Goal: Task Accomplishment & Management: Complete application form

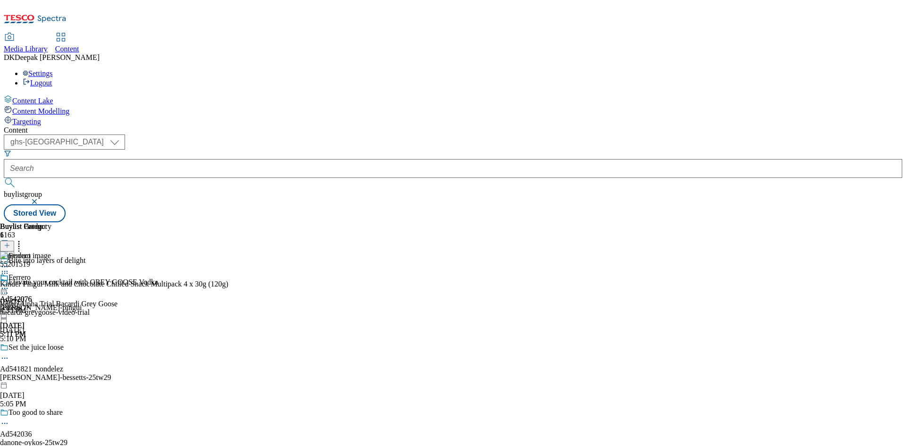
select select "ghs-roi"
click at [123, 134] on select "ghs-roi ghs-[GEOGRAPHIC_DATA]" at bounding box center [64, 141] width 121 height 15
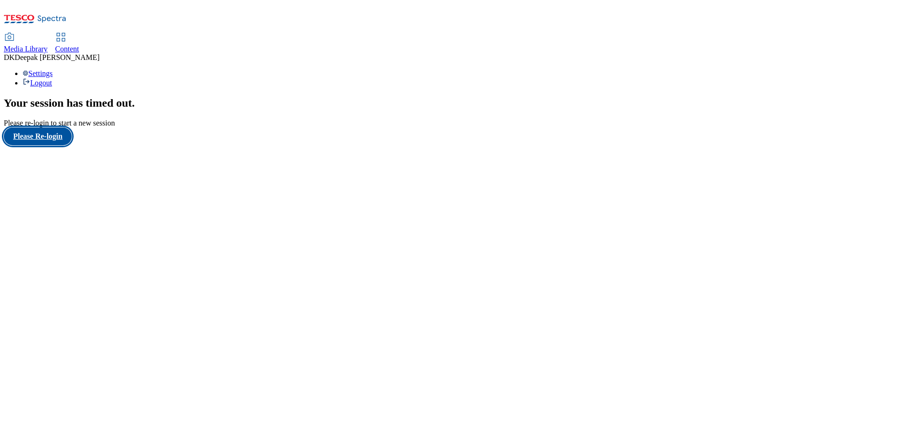
click at [54, 145] on button "Please Re-login" at bounding box center [38, 136] width 68 height 18
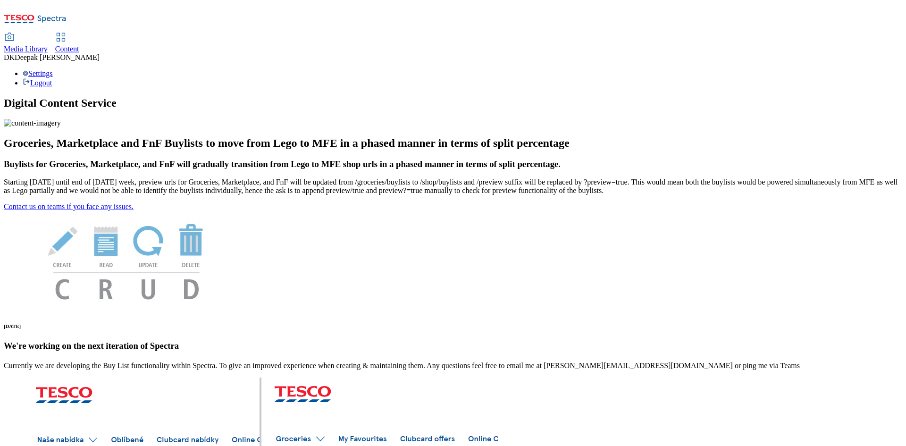
click at [65, 33] on use at bounding box center [61, 37] width 8 height 8
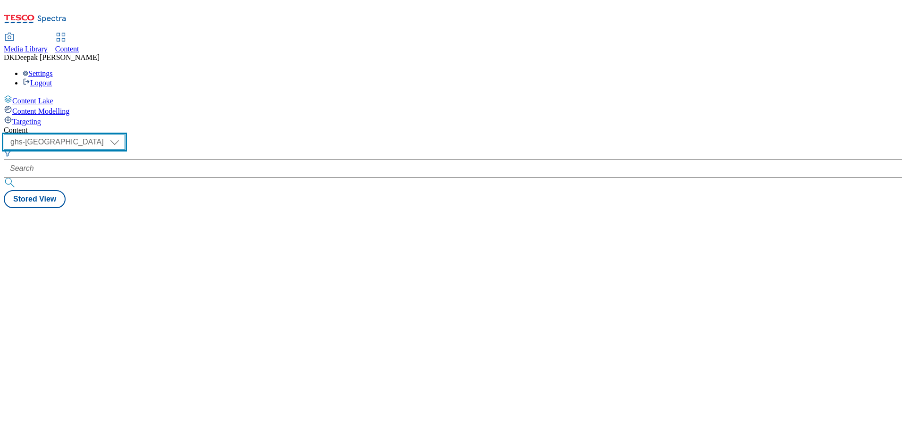
click at [125, 134] on select "ghs-roi ghs-[GEOGRAPHIC_DATA]" at bounding box center [64, 141] width 121 height 15
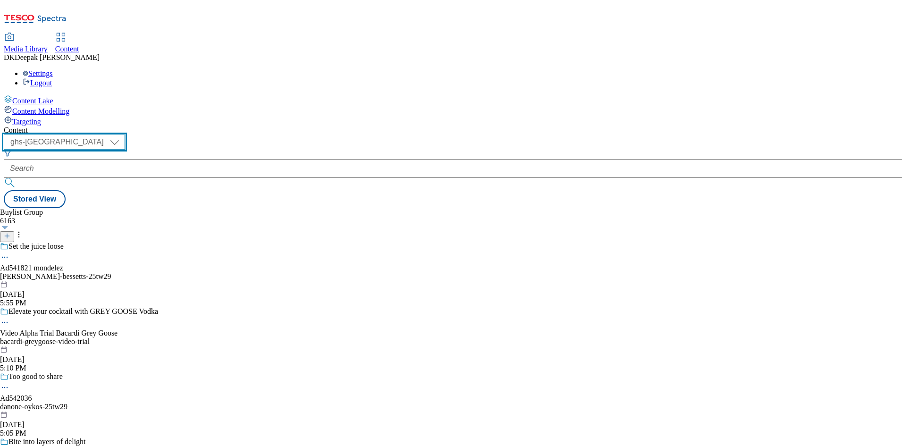
select select "ghs-roi"
click at [123, 134] on select "ghs-roi ghs-[GEOGRAPHIC_DATA]" at bounding box center [64, 141] width 121 height 15
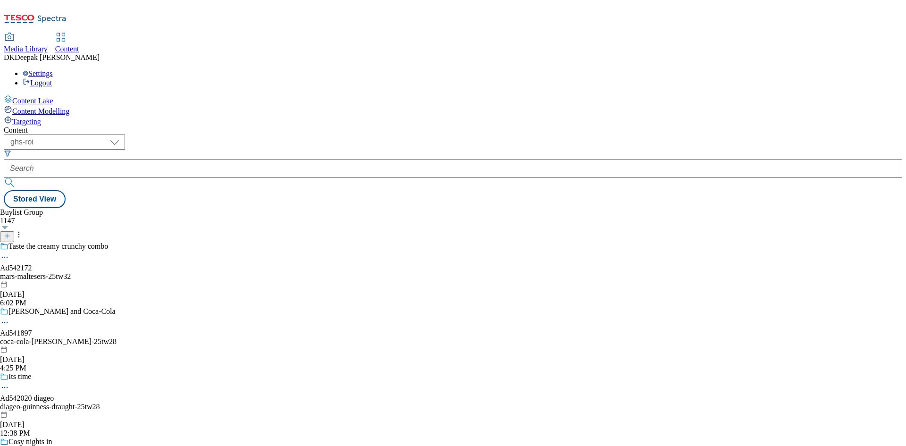
click at [10, 233] on icon at bounding box center [7, 236] width 7 height 7
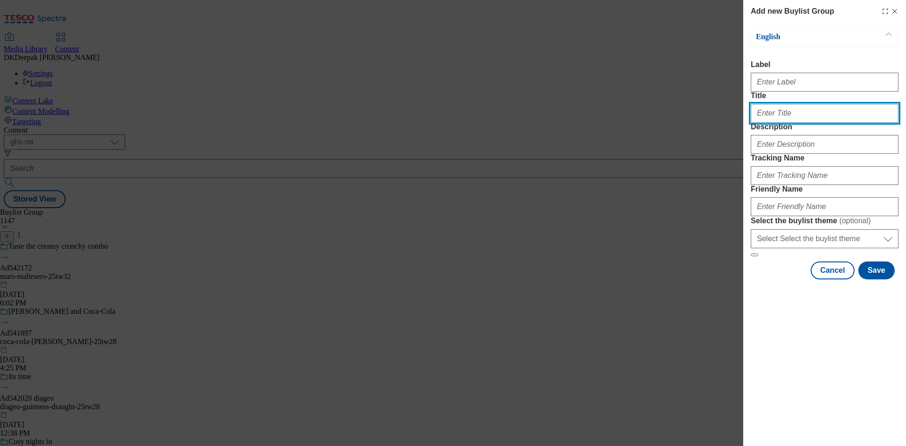
click at [785, 123] on input "Title" at bounding box center [825, 113] width 148 height 19
paste input "542179"
type input "542179"
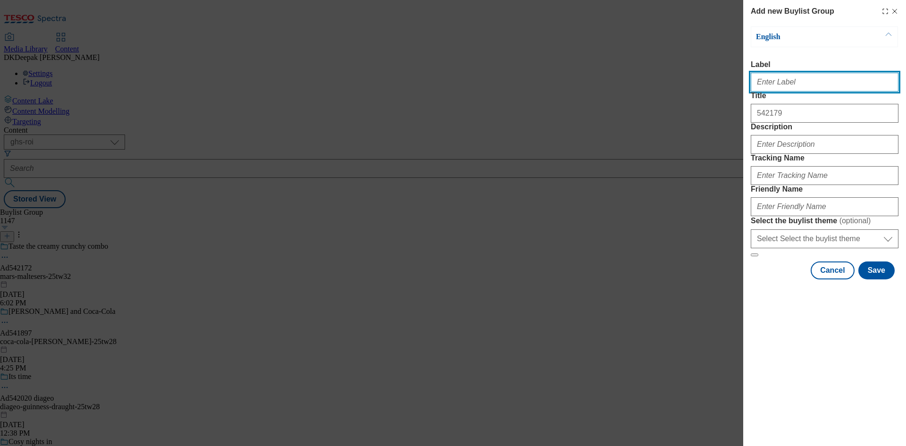
click at [775, 84] on input "Label" at bounding box center [825, 82] width 148 height 19
paste input "542179"
type input "Ad542179"
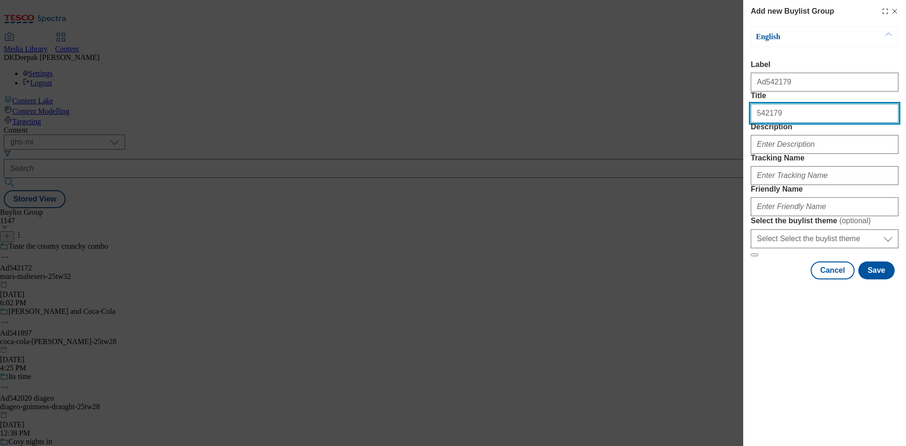
drag, startPoint x: 781, startPoint y: 132, endPoint x: 719, endPoint y: 134, distance: 61.4
click at [719, 134] on div "Add new Buylist Group English Label Ad542179 Title 542179 Description Tracking …" at bounding box center [453, 223] width 906 height 446
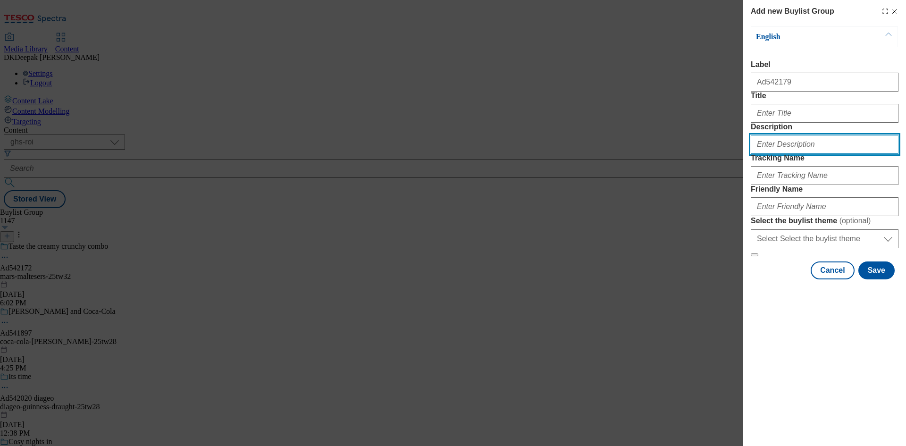
click at [769, 154] on input "Description" at bounding box center [825, 144] width 148 height 19
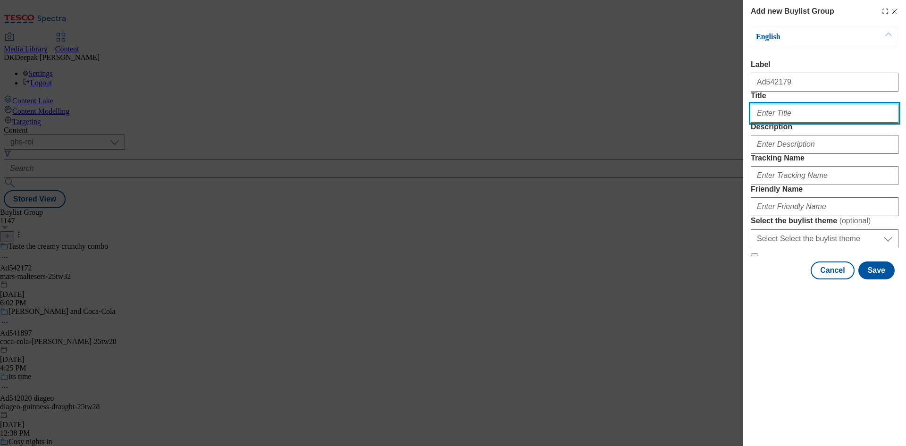
click at [772, 123] on input "Title" at bounding box center [825, 113] width 148 height 19
paste input "L'OR"
type input "L'OR"
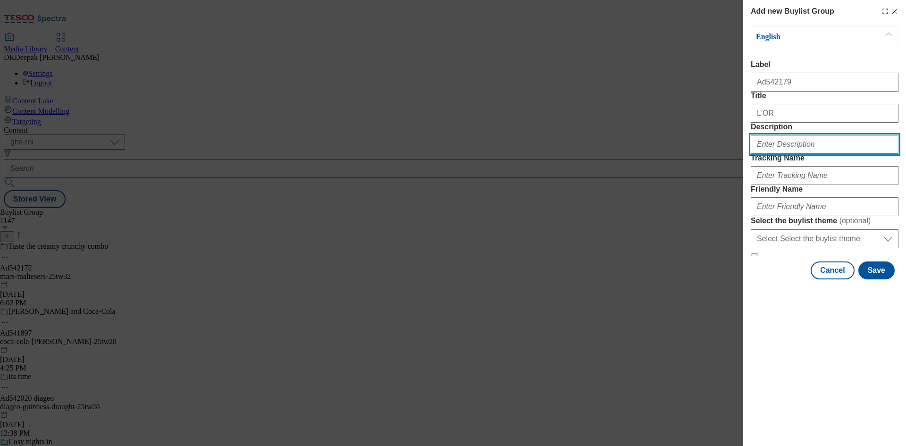
click at [788, 154] on input "Description" at bounding box center [825, 144] width 148 height 19
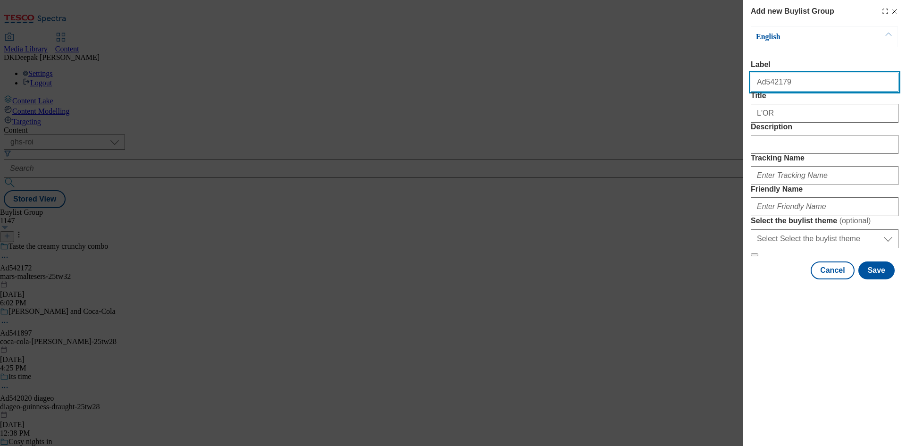
click at [767, 89] on input "Ad542179" at bounding box center [825, 82] width 148 height 19
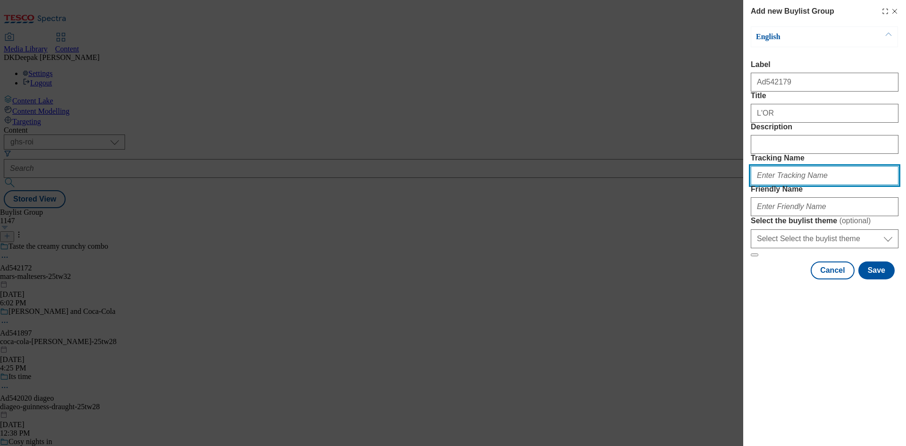
click at [780, 185] on input "Tracking Name" at bounding box center [825, 175] width 148 height 19
paste input "Ad542179"
type input "DH_AD542179"
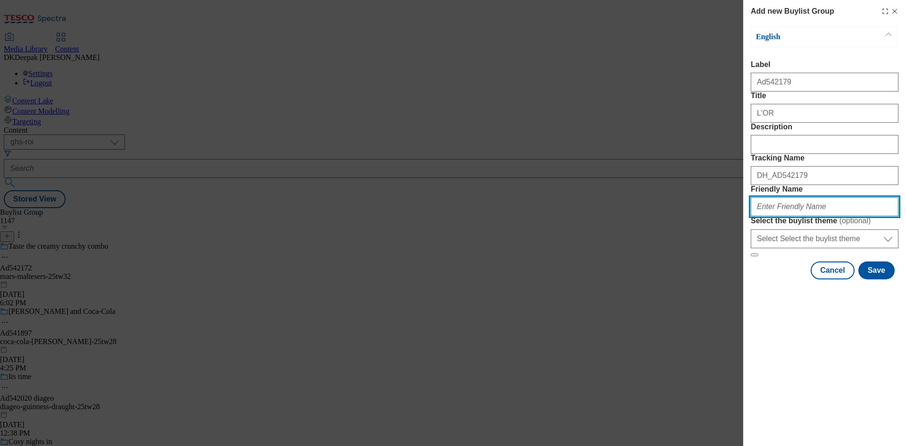
click at [802, 216] on input "Friendly Name" at bounding box center [825, 206] width 148 height 19
type input "jde-lor-25tw32"
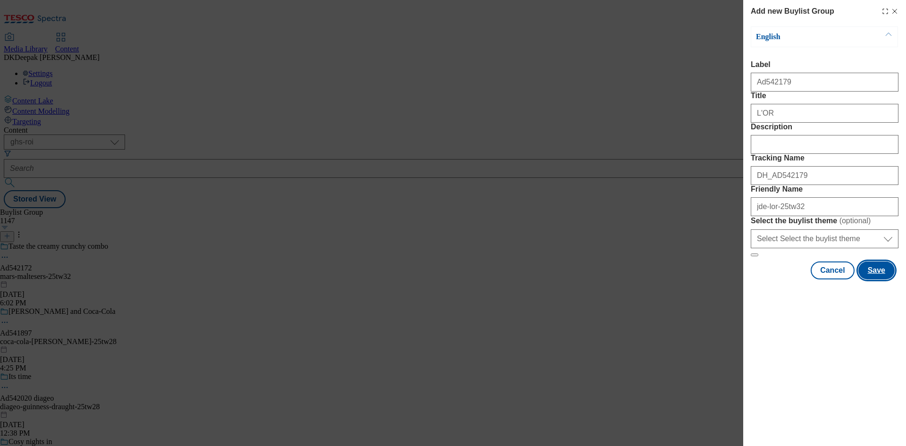
click at [877, 279] on button "Save" at bounding box center [876, 270] width 36 height 18
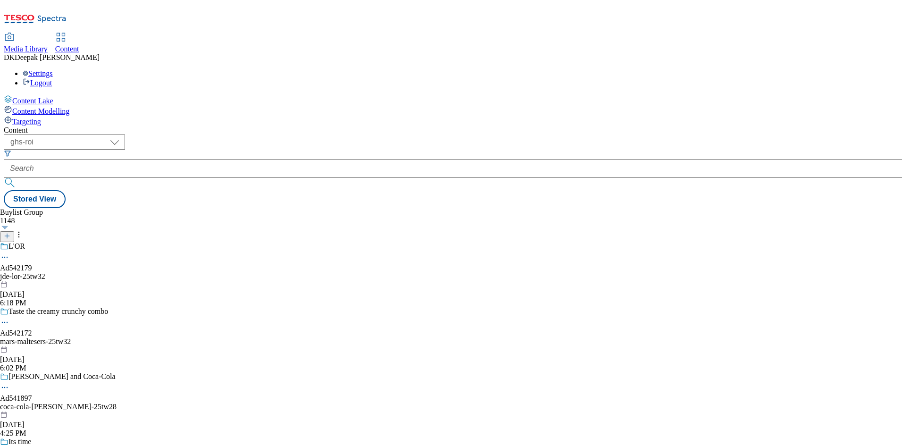
click at [117, 242] on div "L'OR Ad542179 jde-lor-25tw32 Sep 5, 2025 6:18 PM" at bounding box center [58, 274] width 117 height 65
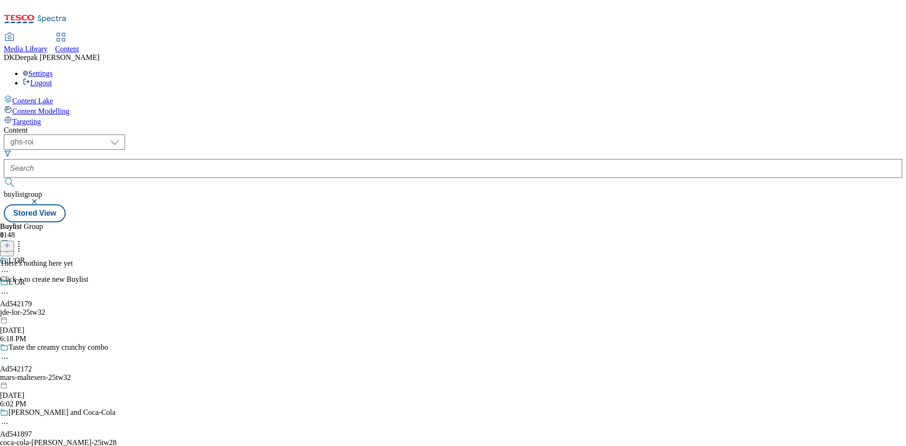
click at [14, 241] on button at bounding box center [7, 246] width 14 height 11
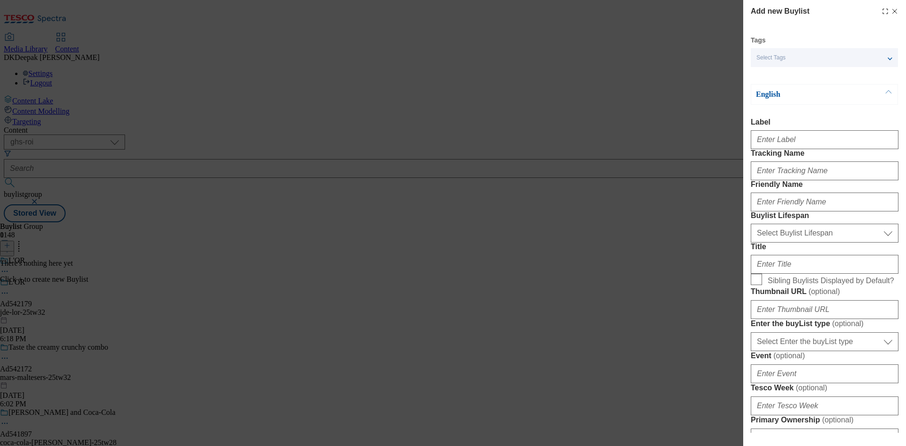
drag, startPoint x: 457, startPoint y: 205, endPoint x: 578, endPoint y: 154, distance: 131.3
click at [457, 205] on div "Add new Buylist Tags Select Tags fnf marketplace whoosh ghs English Label Track…" at bounding box center [453, 223] width 906 height 446
click at [790, 137] on input "Label" at bounding box center [825, 139] width 148 height 19
paste input "Ad542179"
type input "Ad542179"
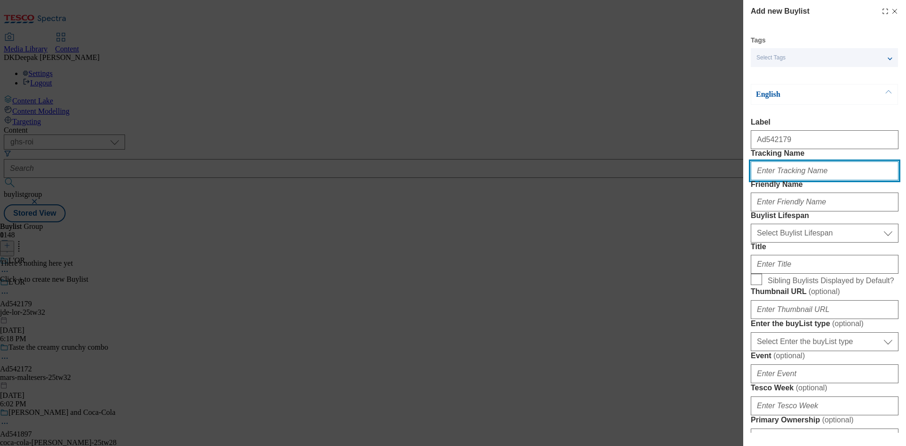
click at [784, 180] on input "Tracking Name" at bounding box center [825, 170] width 148 height 19
paste input "Ad542179"
type input "DH_AD542179"
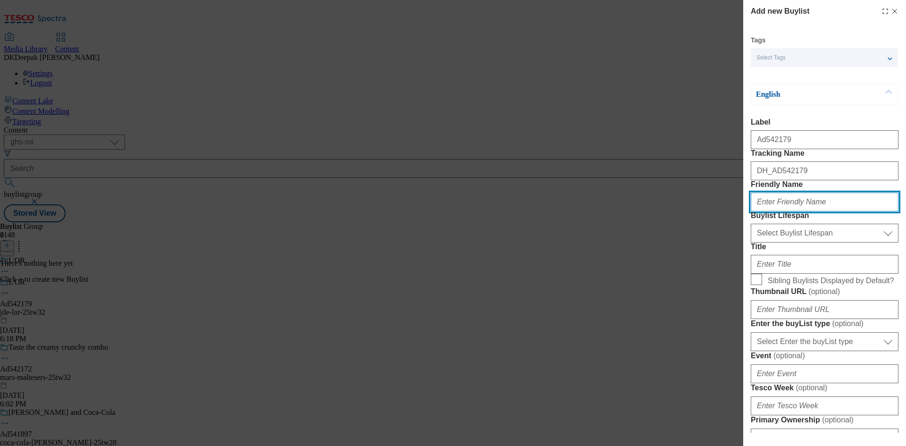
click at [782, 211] on input "Friendly Name" at bounding box center [825, 202] width 148 height 19
type input "jde"
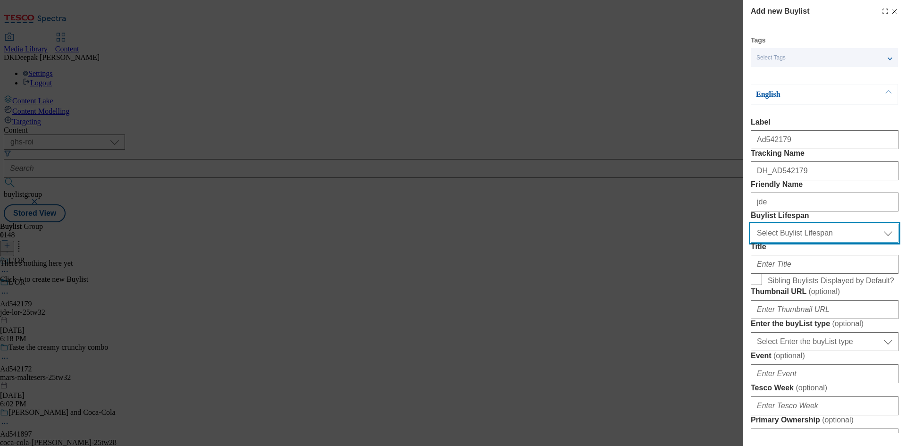
click at [779, 243] on select "Select Buylist Lifespan evergreen seasonal tactical" at bounding box center [825, 233] width 148 height 19
select select "tactical"
click at [751, 243] on select "Select Buylist Lifespan evergreen seasonal tactical" at bounding box center [825, 233] width 148 height 19
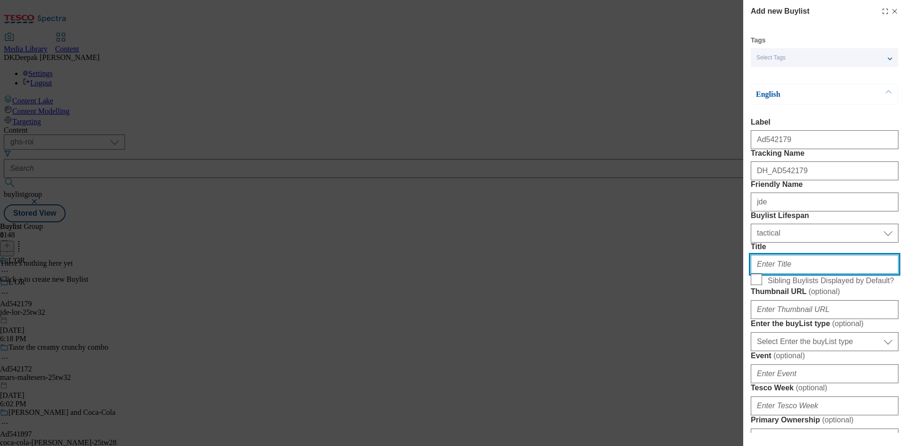
click at [781, 274] on input "Title" at bounding box center [825, 264] width 148 height 19
paste input "Indulge your senses"
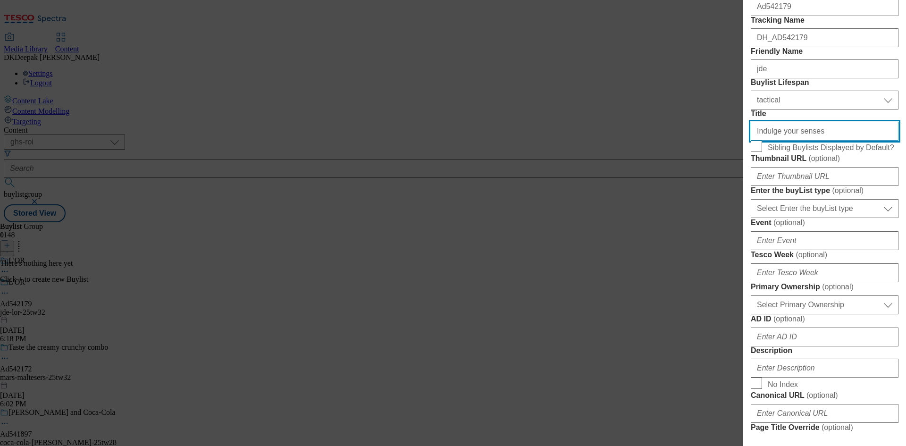
scroll to position [142, 0]
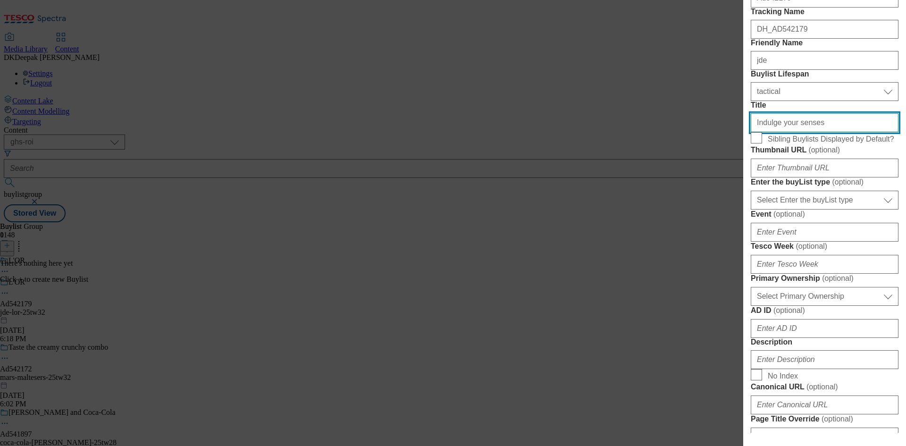
type input "Indulge your senses"
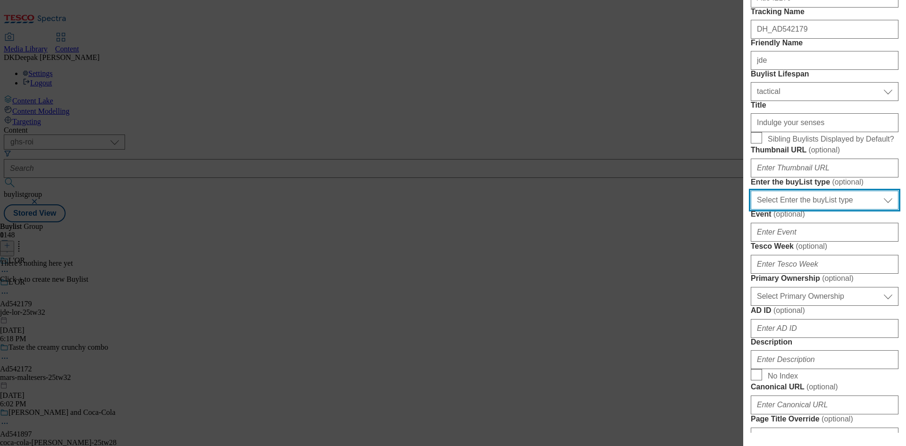
click at [794, 210] on select "Select Enter the buyList type event supplier funded long term >4 weeks supplier…" at bounding box center [825, 200] width 148 height 19
select select "supplier funded short term 1-3 weeks"
click at [751, 210] on select "Select Enter the buyList type event supplier funded long term >4 weeks supplier…" at bounding box center [825, 200] width 148 height 19
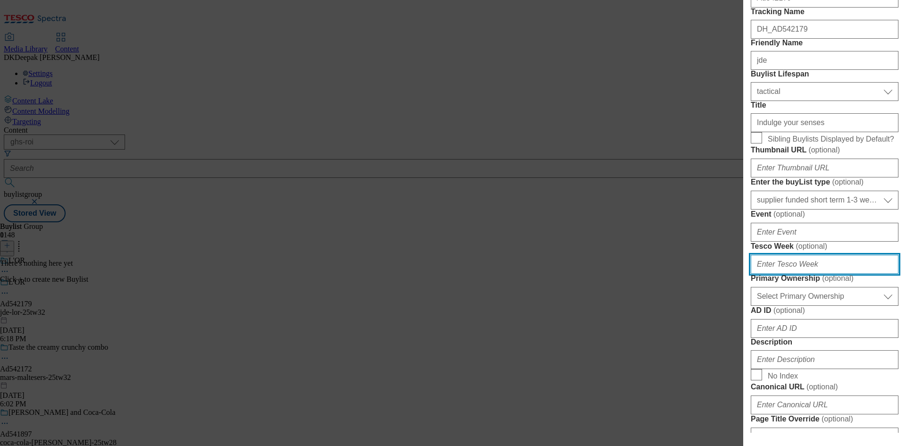
click at [784, 274] on input "Tesco Week ( optional )" at bounding box center [825, 264] width 148 height 19
click at [790, 274] on input "Tesco Week ( optional )" at bounding box center [825, 264] width 148 height 19
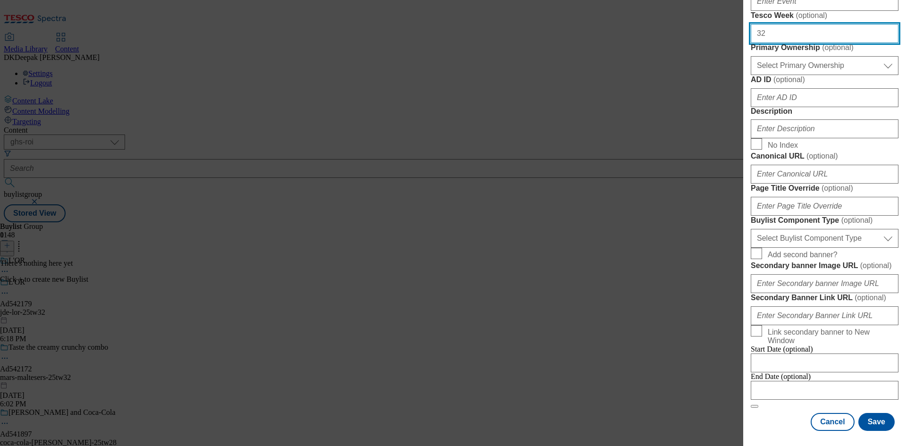
scroll to position [378, 0]
type input "32"
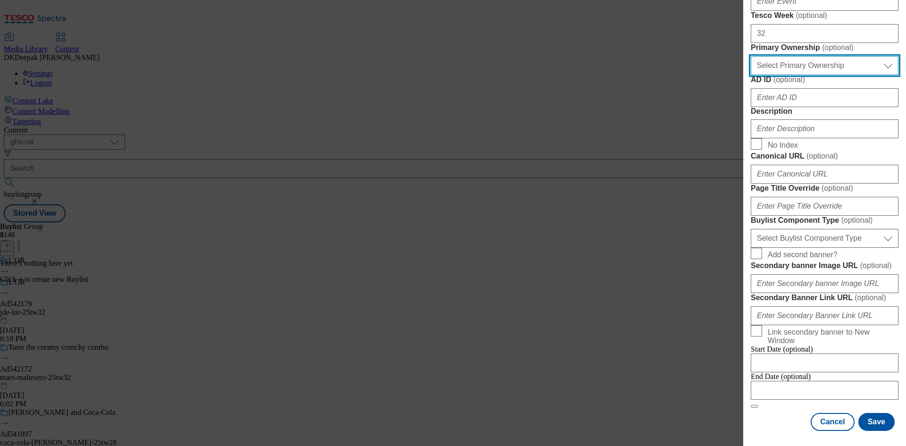
click at [777, 75] on select "Select Primary Ownership tesco dunnhumby" at bounding box center [825, 65] width 148 height 19
select select "dunnhumby"
click at [751, 75] on select "Select Primary Ownership tesco dunnhumby" at bounding box center [825, 65] width 148 height 19
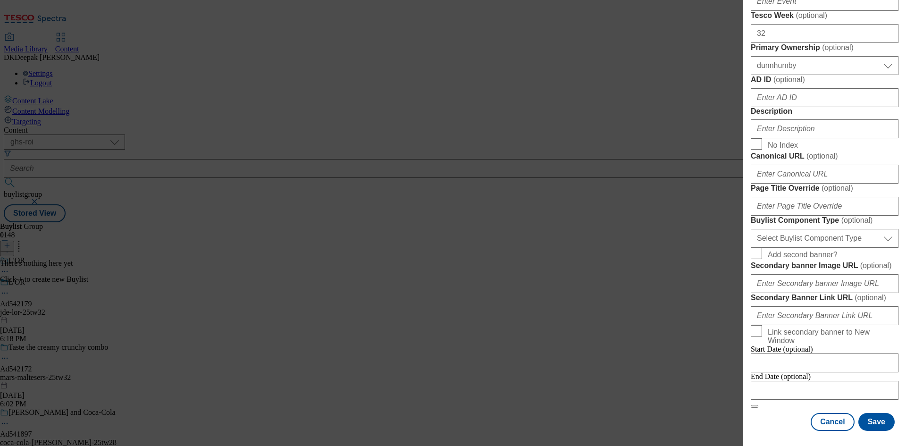
drag, startPoint x: 599, startPoint y: 319, endPoint x: 676, endPoint y: 306, distance: 77.4
click at [599, 319] on div "Add new Buylist Tags Select Tags fnf marketplace whoosh ghs English Label Ad542…" at bounding box center [453, 223] width 906 height 446
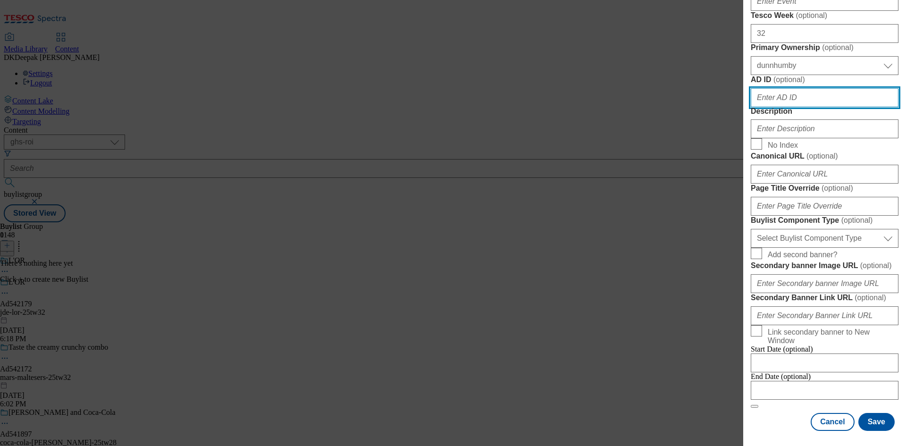
click at [780, 107] on input "AD ID ( optional )" at bounding box center [825, 97] width 148 height 19
paste input "Ad542179"
drag, startPoint x: 757, startPoint y: 264, endPoint x: 748, endPoint y: 265, distance: 8.5
click at [748, 265] on div "Add new Buylist Tags Select Tags fnf marketplace whoosh ghs English Label Ad542…" at bounding box center [824, 216] width 163 height 433
type input "542179"
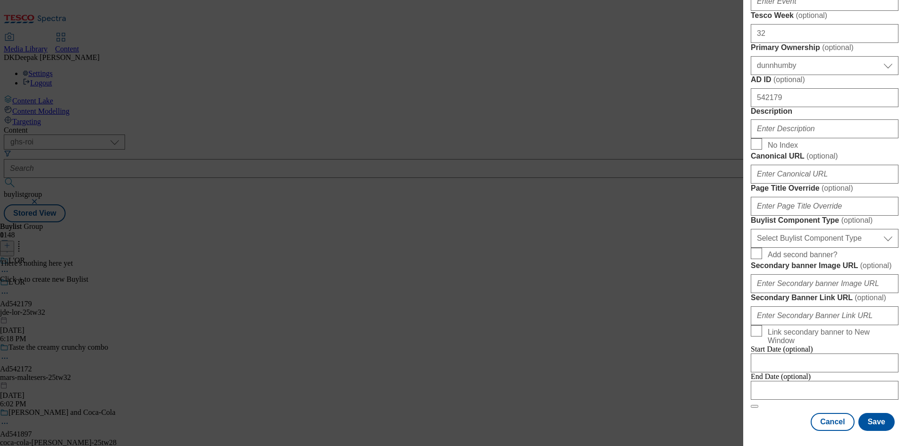
click at [799, 138] on div "Modal" at bounding box center [825, 127] width 148 height 23
click at [804, 138] on input "Description" at bounding box center [825, 128] width 148 height 19
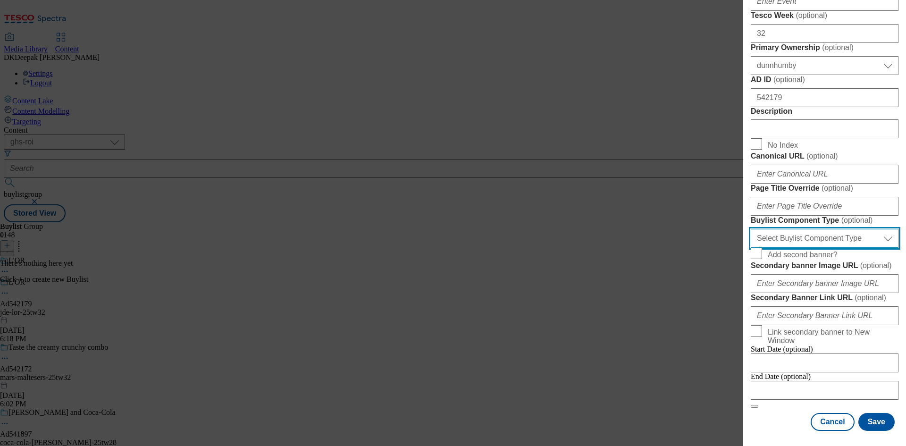
click at [804, 248] on select "Select Buylist Component Type Banner Competition Header Meal" at bounding box center [825, 238] width 148 height 19
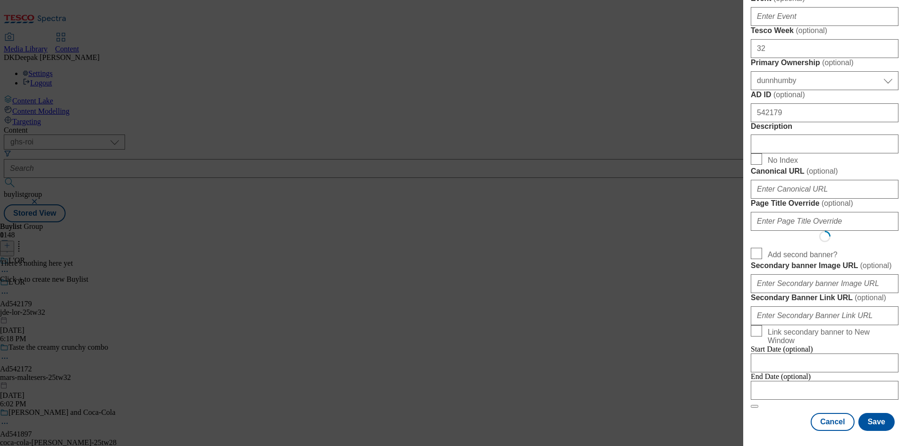
scroll to position [0, 0]
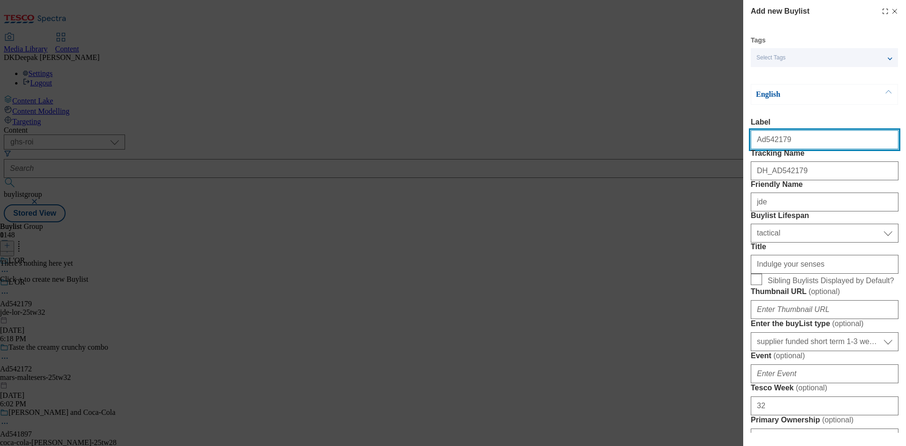
select select "Banner"
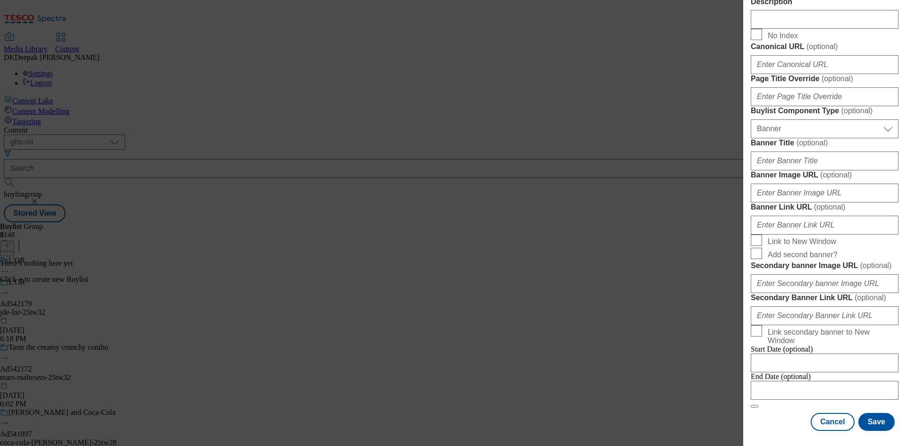
scroll to position [885, 0]
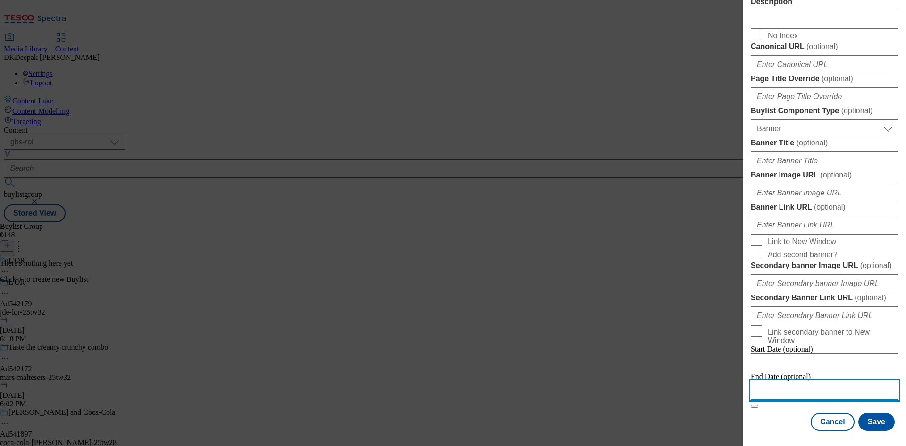
click at [796, 387] on input "Modal" at bounding box center [825, 390] width 148 height 19
select select "2025"
select select "September"
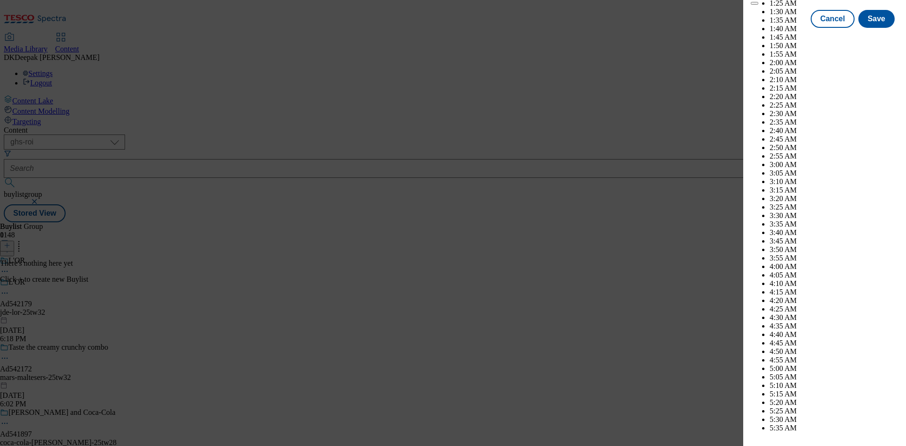
scroll to position [3836, 0]
select select "2026"
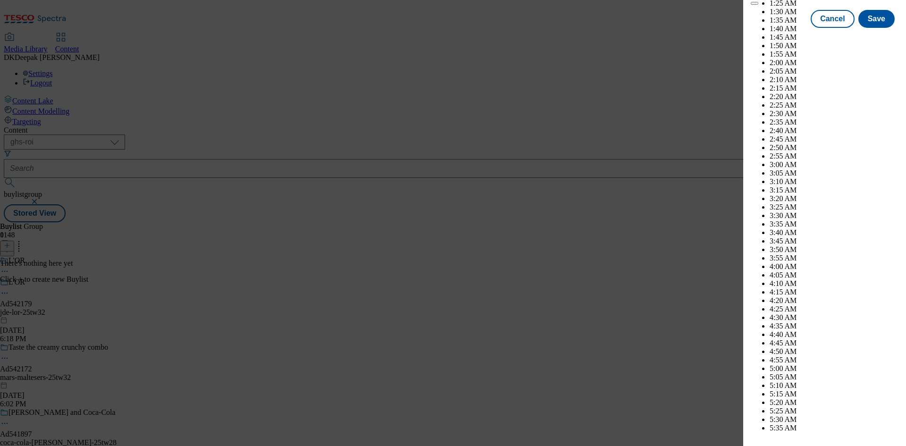
select select "January"
click at [870, 28] on button "Save" at bounding box center [876, 19] width 36 height 18
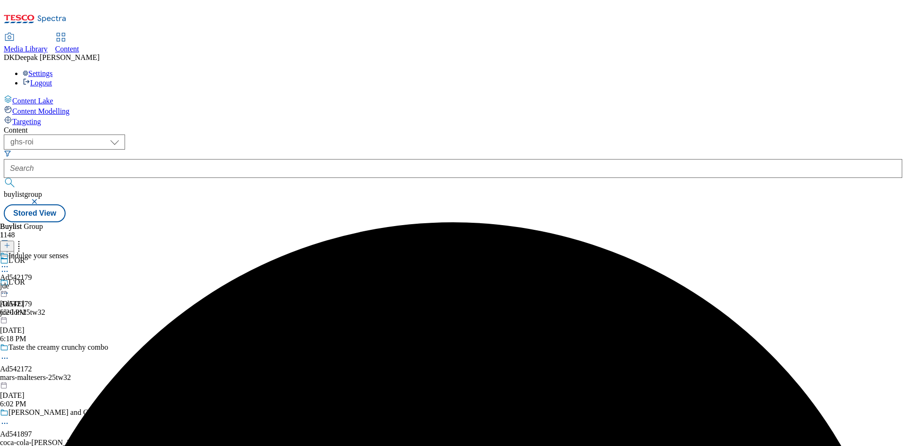
click at [117, 278] on div "L'OR Ad542179 jde-lor-25tw32 Sep 5, 2025 6:18 PM" at bounding box center [58, 310] width 117 height 65
click at [9, 288] on icon at bounding box center [4, 292] width 9 height 9
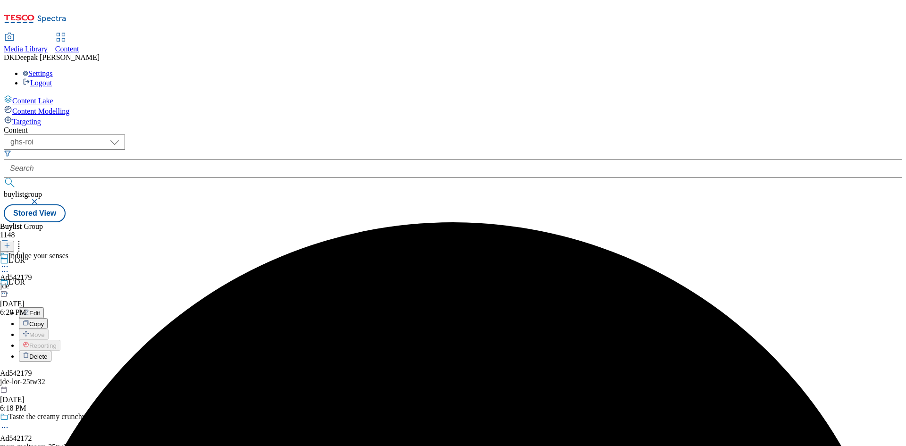
click at [44, 307] on button "Edit" at bounding box center [31, 312] width 25 height 11
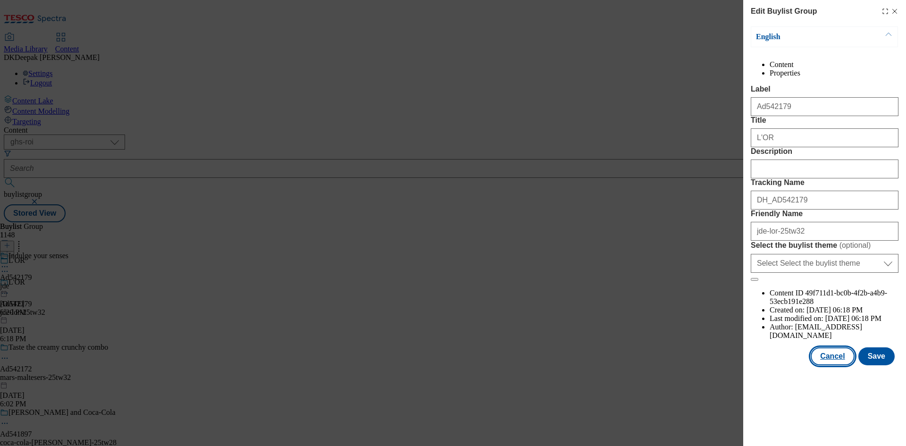
click at [833, 365] on button "Cancel" at bounding box center [832, 356] width 43 height 18
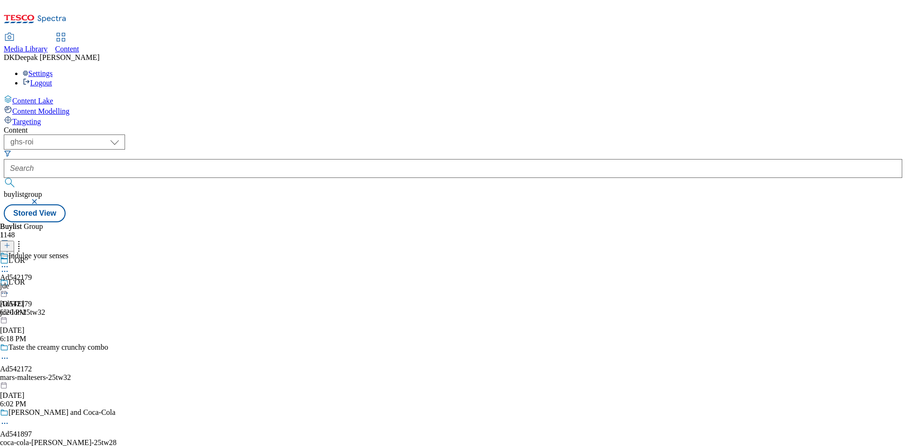
click at [68, 282] on div "jde" at bounding box center [34, 286] width 68 height 8
click at [9, 284] on icon at bounding box center [4, 288] width 9 height 9
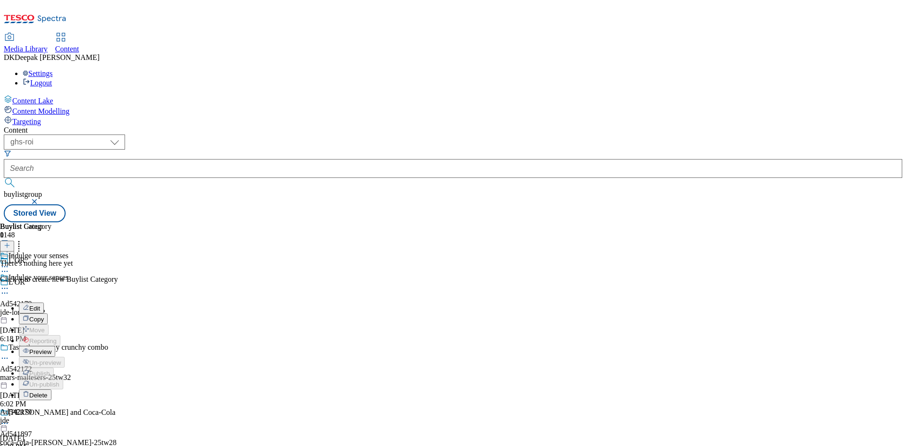
click at [44, 302] on button "Edit" at bounding box center [31, 307] width 25 height 11
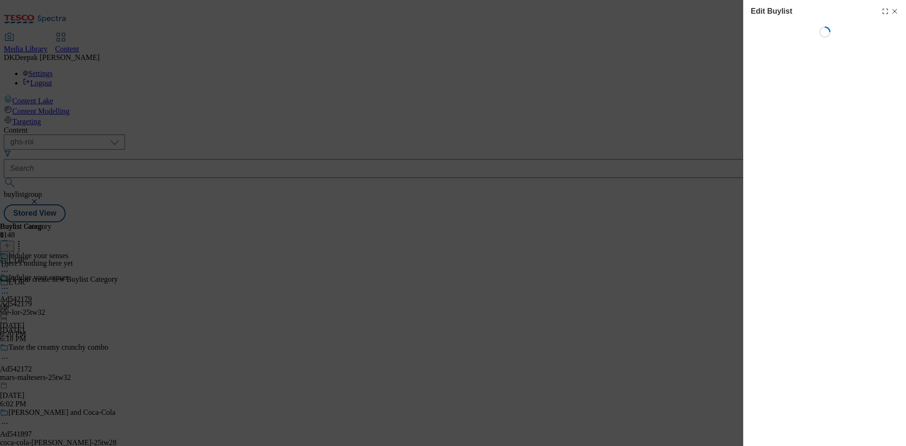
select select "tactical"
select select "supplier funded short term 1-3 weeks"
select select "dunnhumby"
select select "Banner"
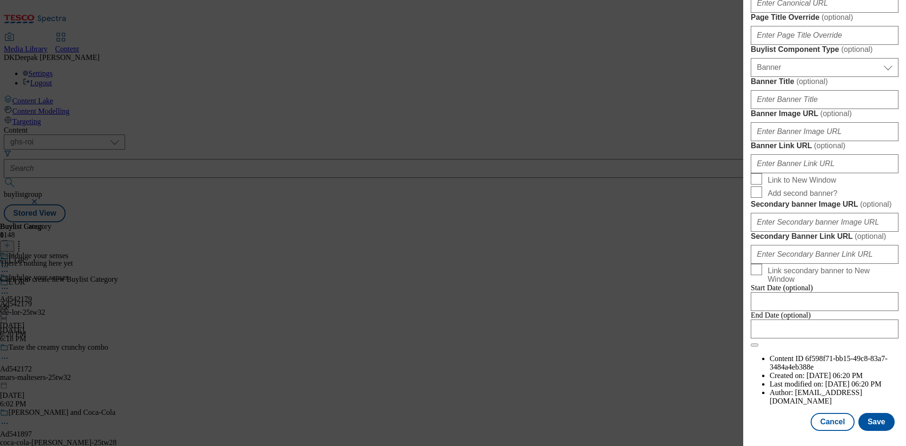
scroll to position [927, 0]
click at [830, 338] on input "Modal" at bounding box center [825, 328] width 148 height 19
select select "2025"
select select "September"
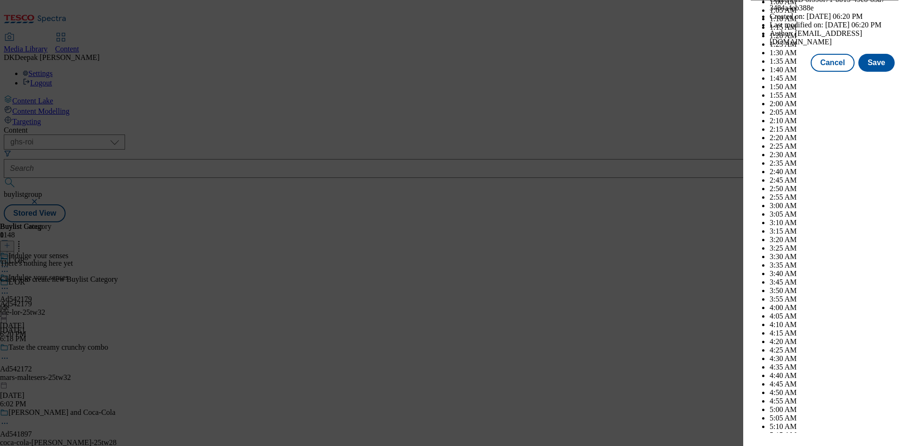
scroll to position [3836, 0]
select select "2026"
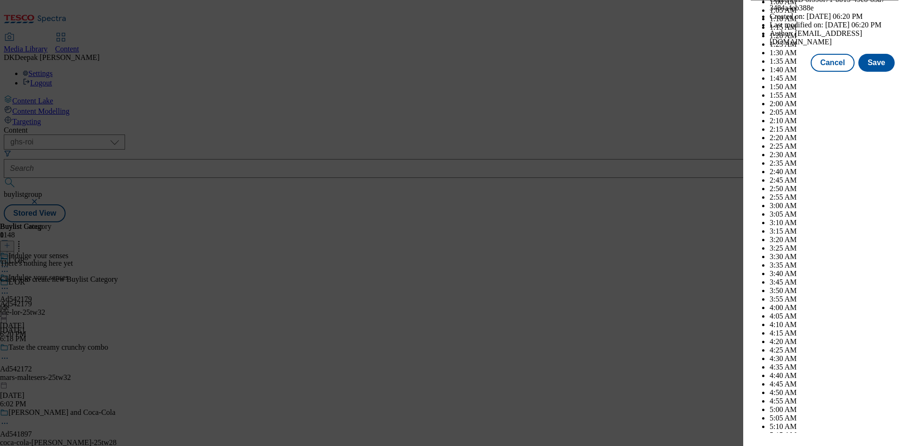
select select "January"
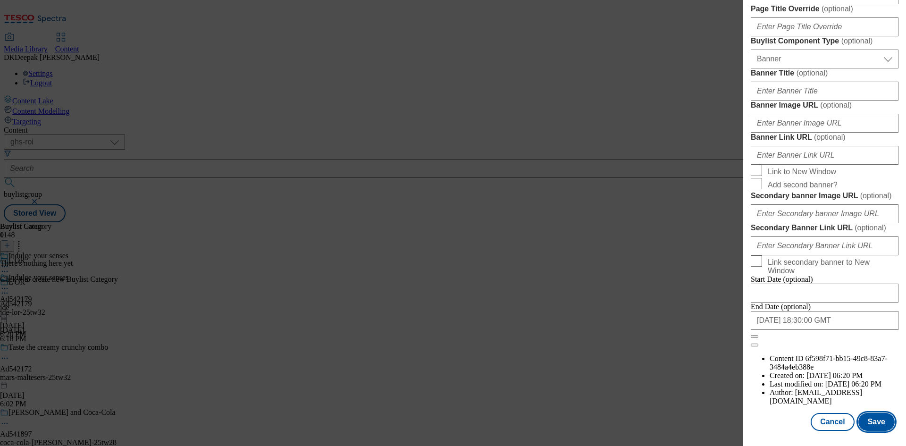
click at [872, 423] on button "Save" at bounding box center [876, 422] width 36 height 18
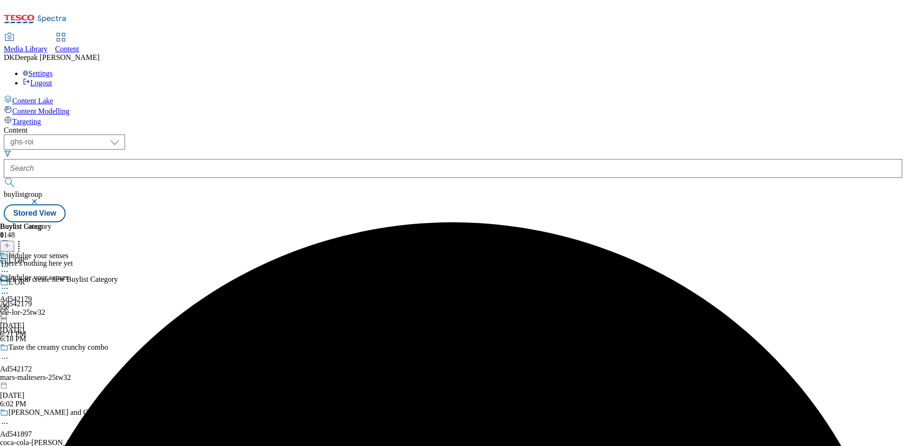
click at [14, 241] on button at bounding box center [7, 246] width 14 height 11
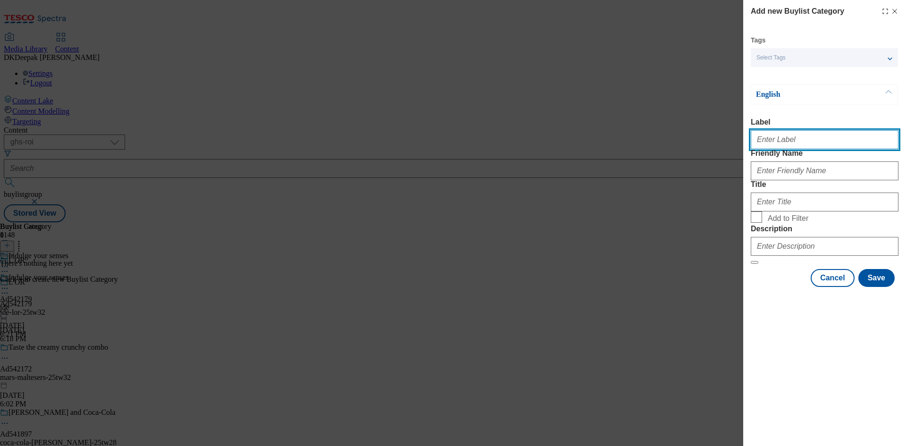
click at [771, 141] on input "Label" at bounding box center [825, 139] width 148 height 19
paste input "Ad542179"
type input "Ad542179"
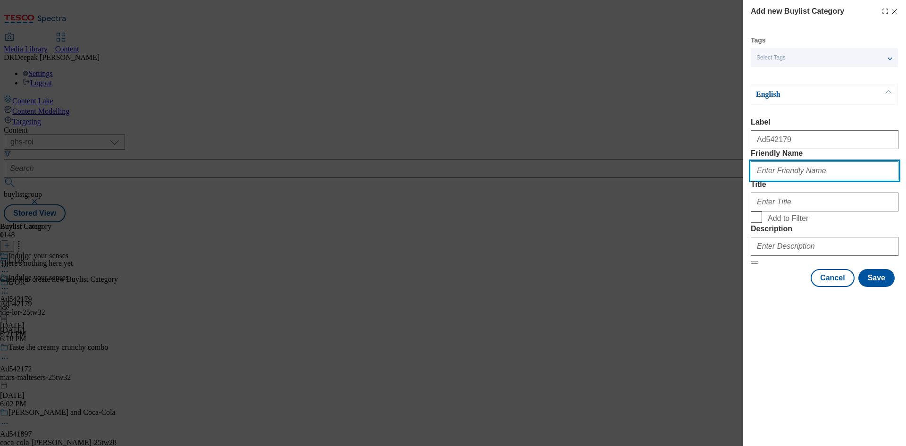
click at [781, 180] on input "Friendly Name" at bounding box center [825, 170] width 148 height 19
type input "jde-lor"
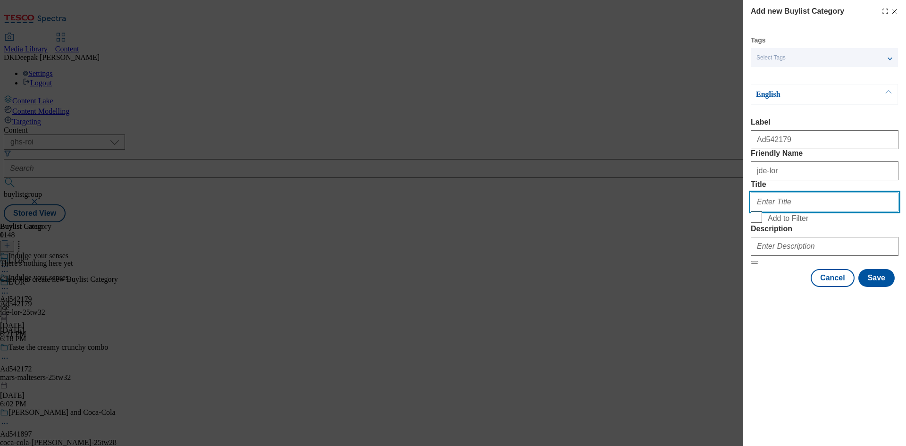
click at [794, 211] on input "Title" at bounding box center [825, 202] width 148 height 19
paste input "JDE ROI"
type input "JDE ROI"
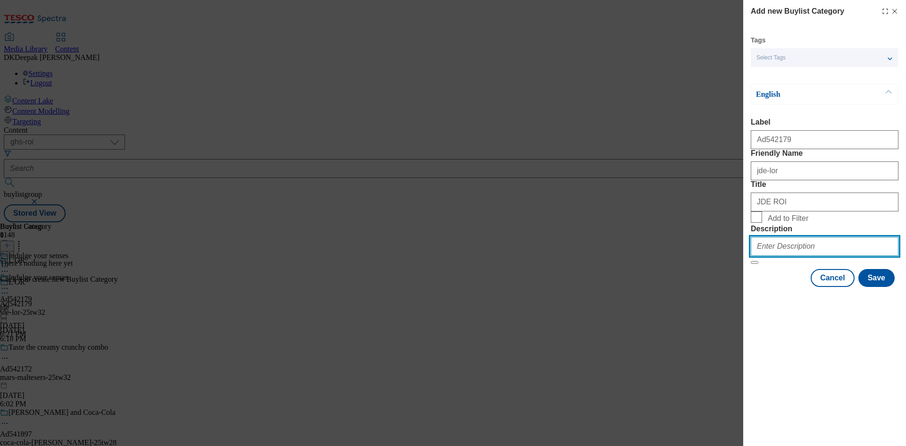
click at [799, 256] on input "Description" at bounding box center [825, 246] width 148 height 19
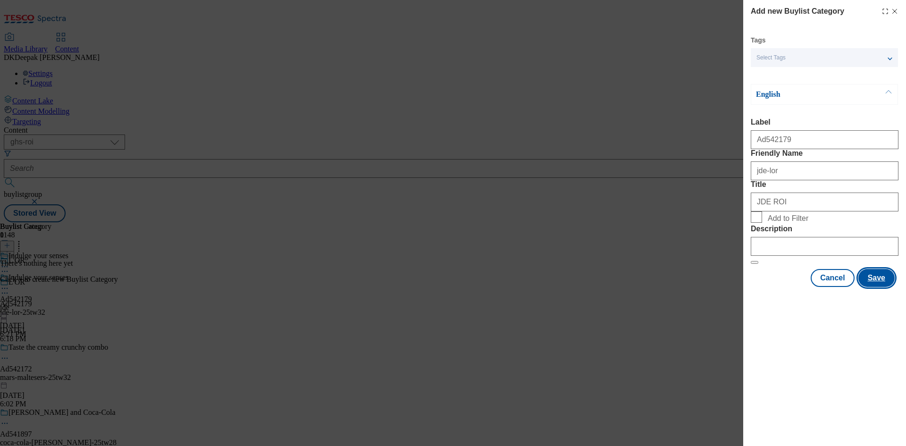
click at [865, 287] on button "Save" at bounding box center [876, 278] width 36 height 18
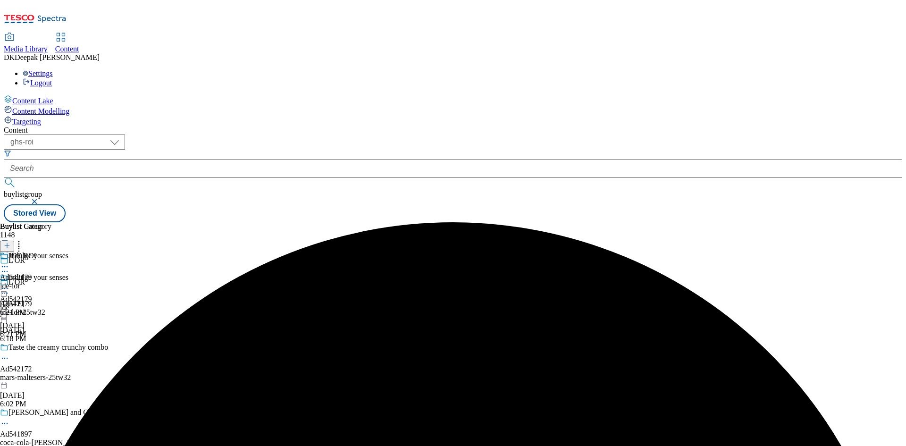
click at [51, 252] on div "JDE ROI Ad542179 jde-lor Sep 5, 2025 6:21 PM" at bounding box center [25, 284] width 51 height 65
click at [10, 242] on icon at bounding box center [7, 245] width 7 height 7
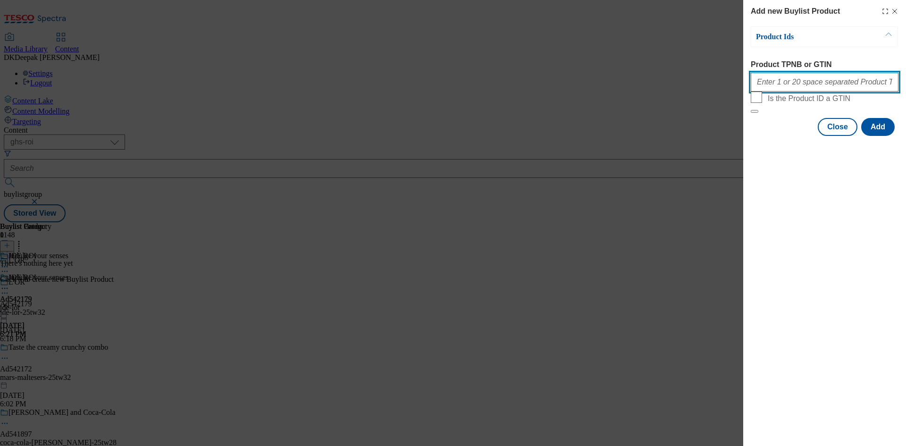
click at [802, 90] on input "Product TPNB or GTIN" at bounding box center [825, 82] width 148 height 19
paste input "90724297 90936829 90505073 92055307, 90724297 90936829 90505073 92055307, 90724…"
type input "90724297 90936829 90505073 92055307, 90724297 90936829 90505073 92055307, 90724…"
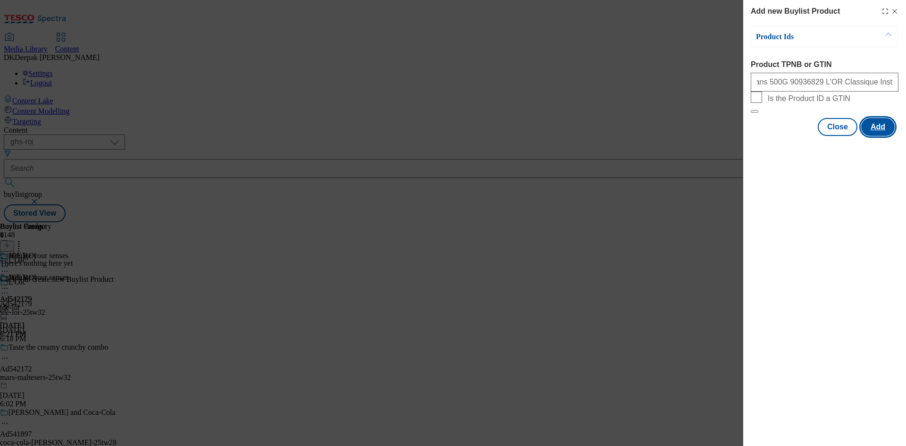
scroll to position [0, 0]
click at [886, 136] on button "Add" at bounding box center [878, 127] width 34 height 18
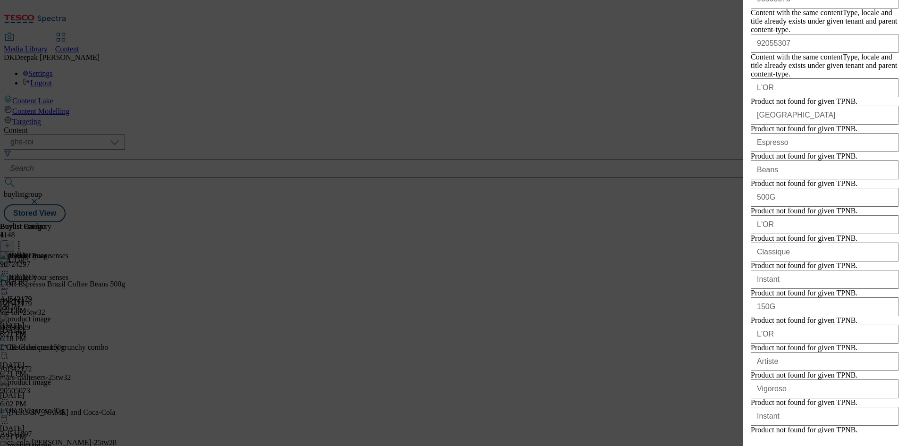
scroll to position [895, 0]
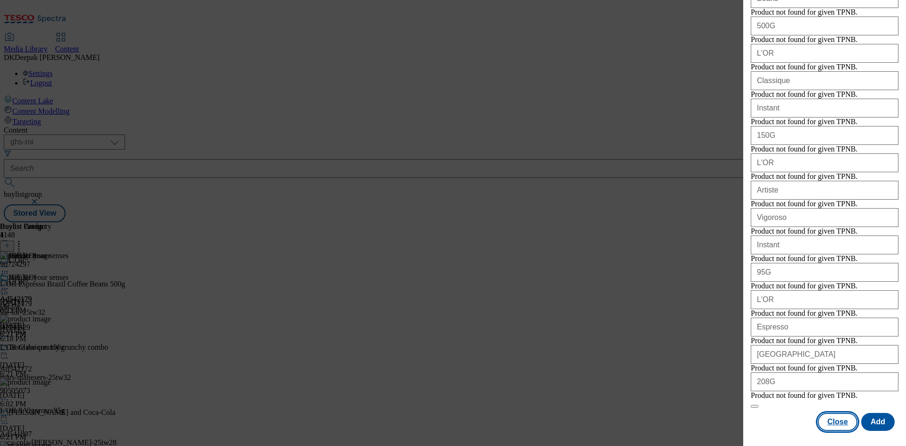
click at [818, 421] on button "Close" at bounding box center [838, 422] width 40 height 18
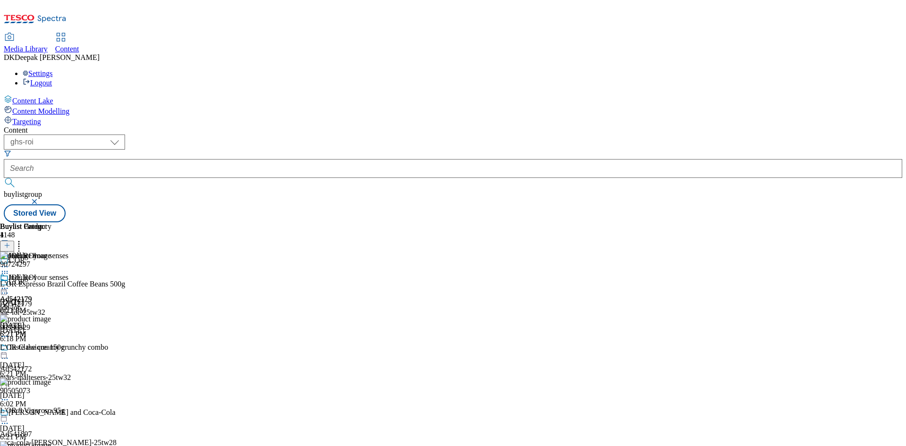
scroll to position [0, 0]
click at [9, 284] on icon at bounding box center [4, 288] width 9 height 9
click at [51, 348] on span "Preview" at bounding box center [40, 351] width 22 height 7
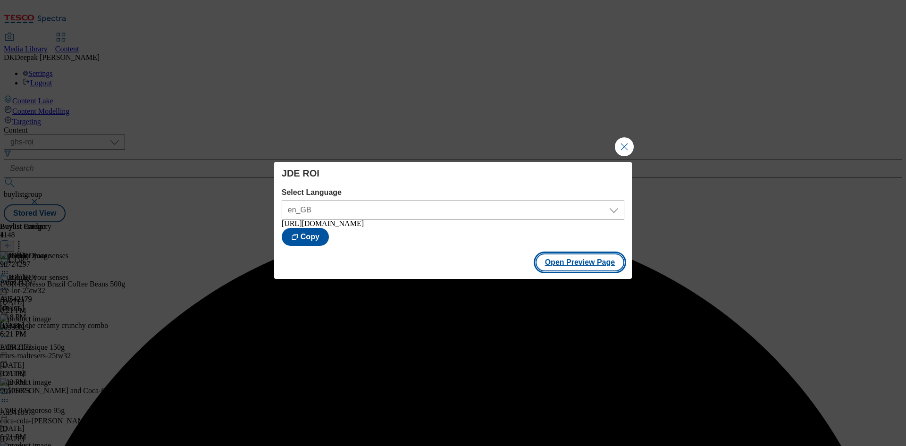
click at [580, 270] on button "Open Preview Page" at bounding box center [580, 262] width 89 height 18
click at [620, 153] on button "Close Modal" at bounding box center [624, 146] width 19 height 19
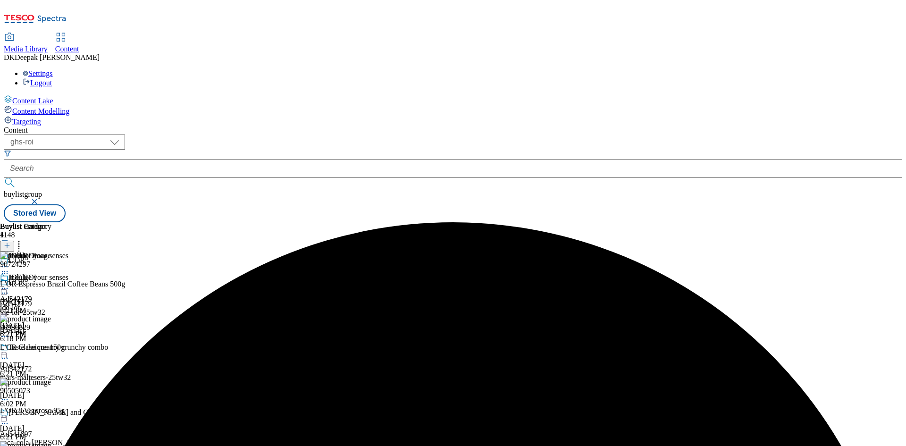
click at [9, 284] on icon at bounding box center [4, 288] width 9 height 9
click at [44, 302] on button "Edit" at bounding box center [31, 307] width 25 height 11
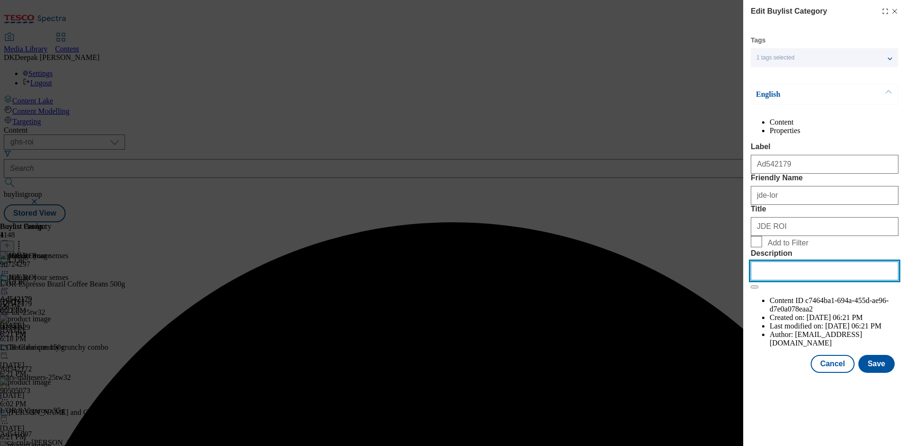
click at [807, 280] on input "Description" at bounding box center [825, 270] width 148 height 19
paste input "L'or Brazil Espresso Coffee Beans 500G"
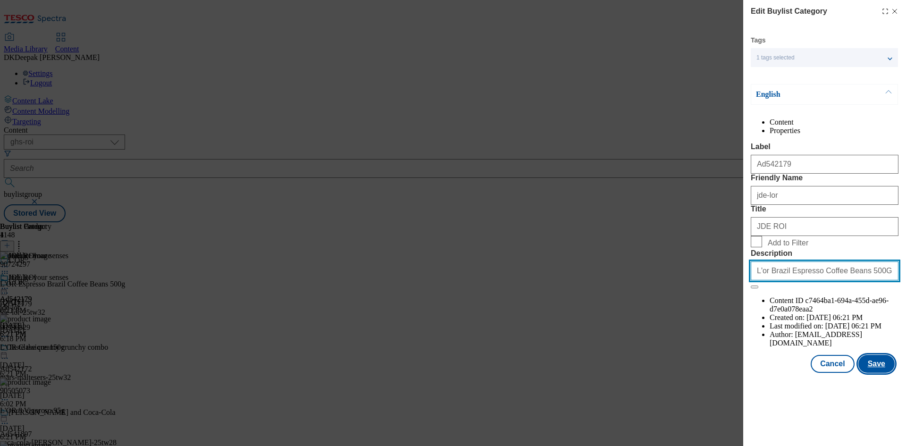
type input "L'or Brazil Espresso Coffee Beans 500G"
click at [876, 373] on button "Save" at bounding box center [876, 364] width 36 height 18
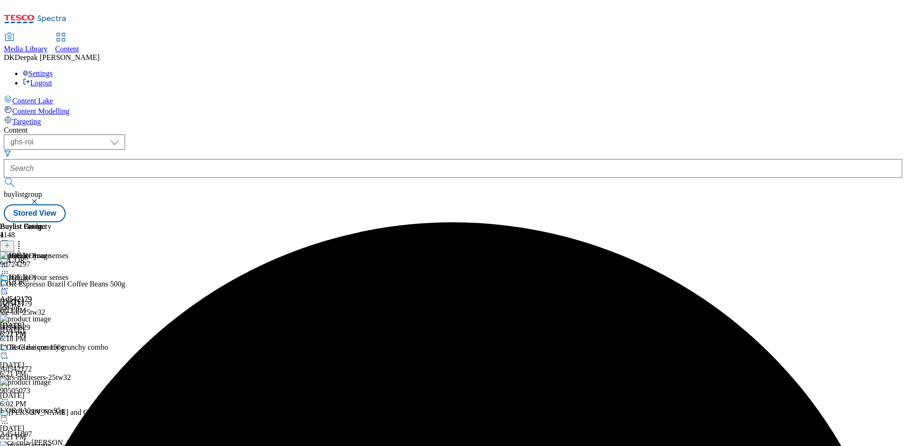
click at [9, 284] on icon at bounding box center [4, 288] width 9 height 9
click at [44, 302] on button "Edit" at bounding box center [31, 307] width 25 height 11
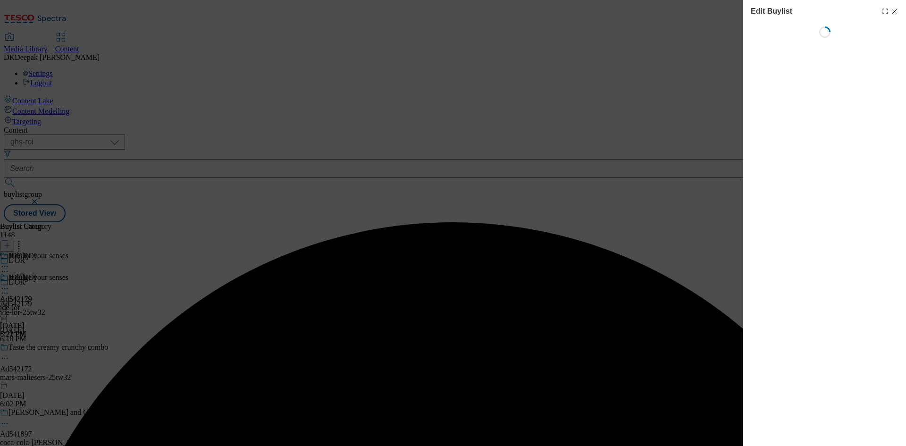
select select "tactical"
select select "supplier funded short term 1-3 weeks"
select select "dunnhumby"
select select "Banner"
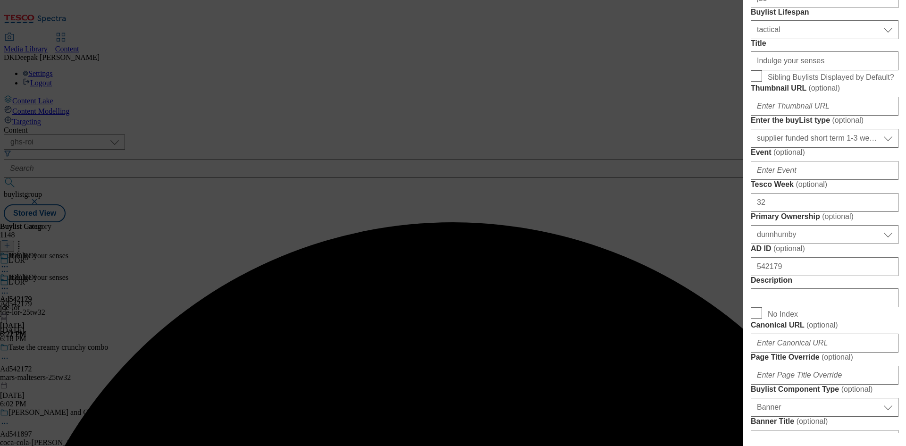
scroll to position [378, 0]
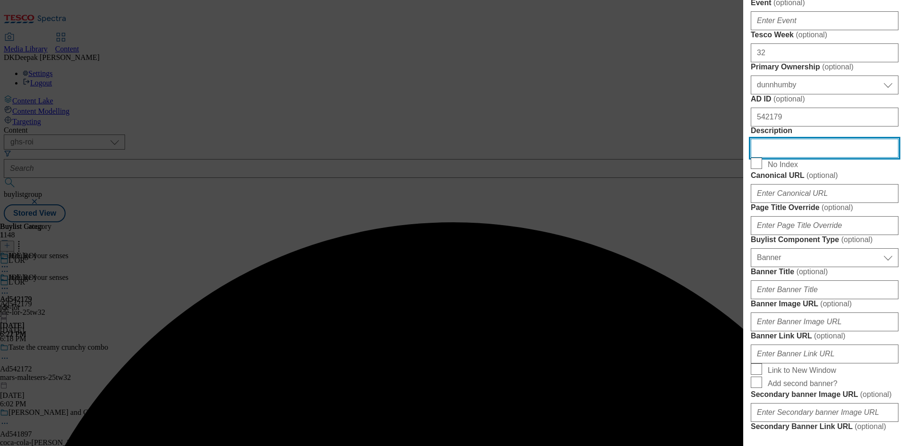
click at [804, 158] on input "Description" at bounding box center [825, 148] width 148 height 19
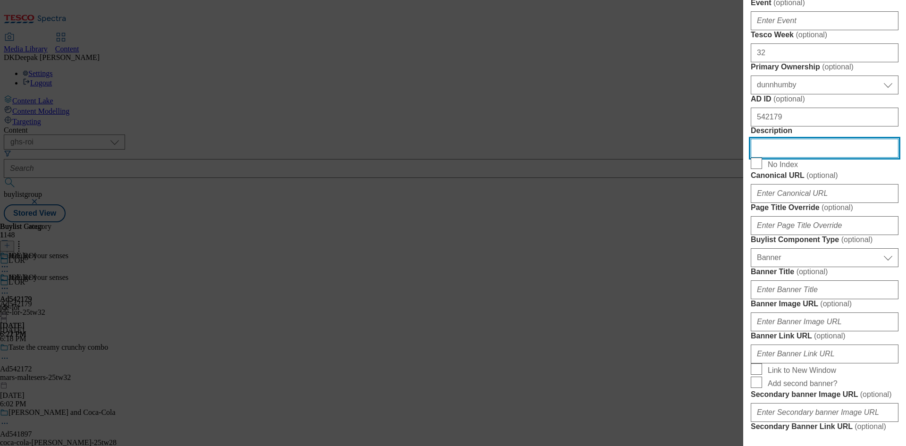
click at [804, 158] on input "Description" at bounding box center [825, 148] width 148 height 19
paste input "L'or Brazil Espresso Coffee Beans 500G"
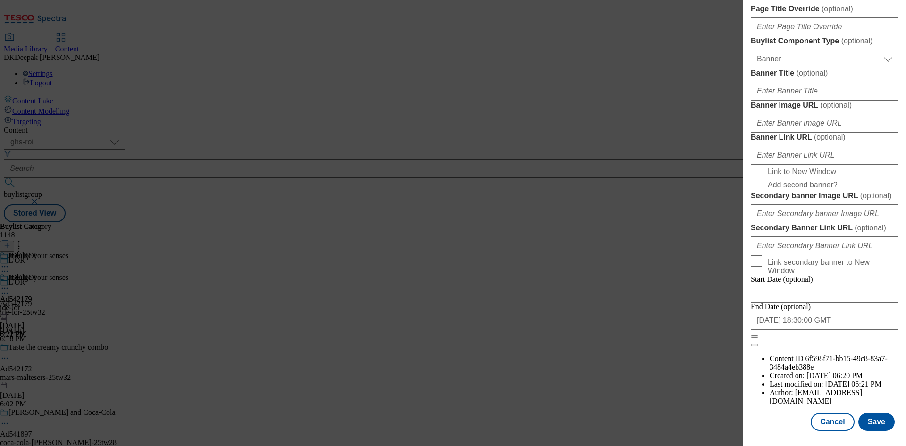
scroll to position [927, 0]
type input "L'or Brazil Espresso Coffee Beans 500G"
click at [876, 425] on button "Save" at bounding box center [876, 422] width 36 height 18
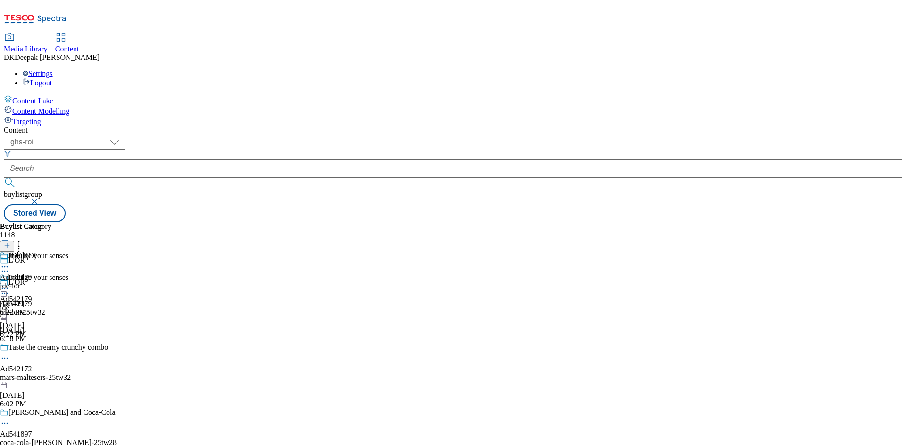
click at [9, 284] on icon at bounding box center [4, 288] width 9 height 9
click at [44, 302] on button "Edit" at bounding box center [31, 307] width 25 height 11
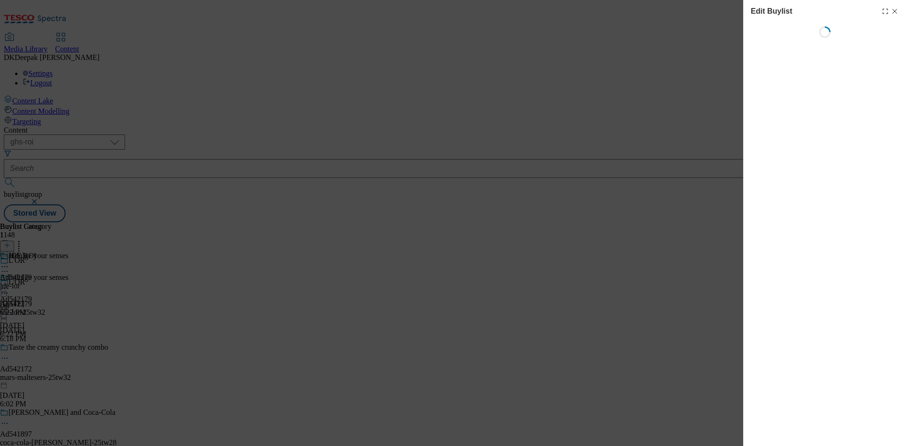
select select "tactical"
select select "supplier funded short term 1-3 weeks"
select select "dunnhumby"
select select "Banner"
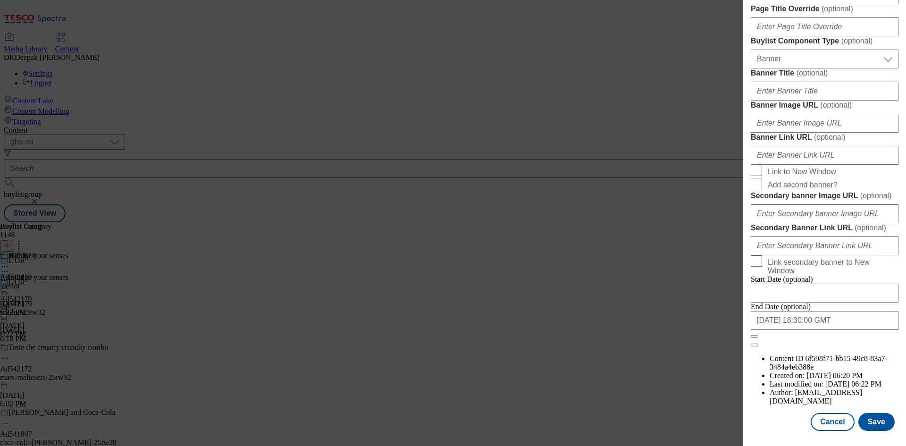
scroll to position [519, 0]
click at [832, 424] on button "Cancel" at bounding box center [832, 422] width 43 height 18
select select "tactical"
select select "supplier funded short term 1-3 weeks"
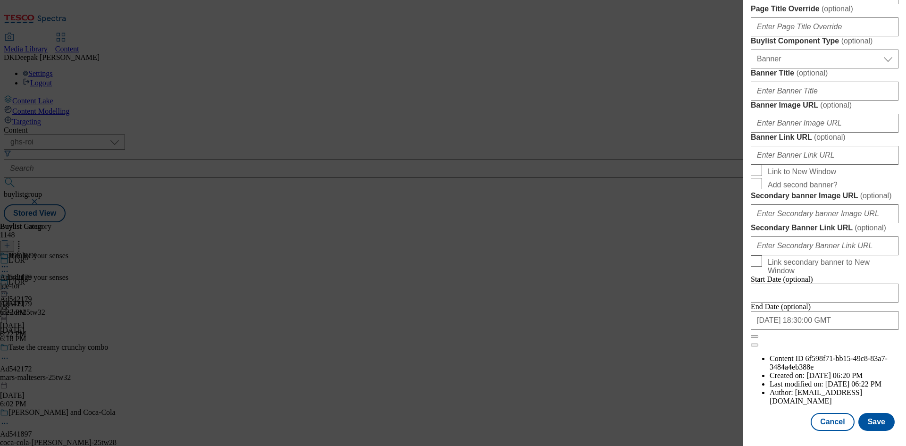
select select "dunnhumby"
select select "Banner"
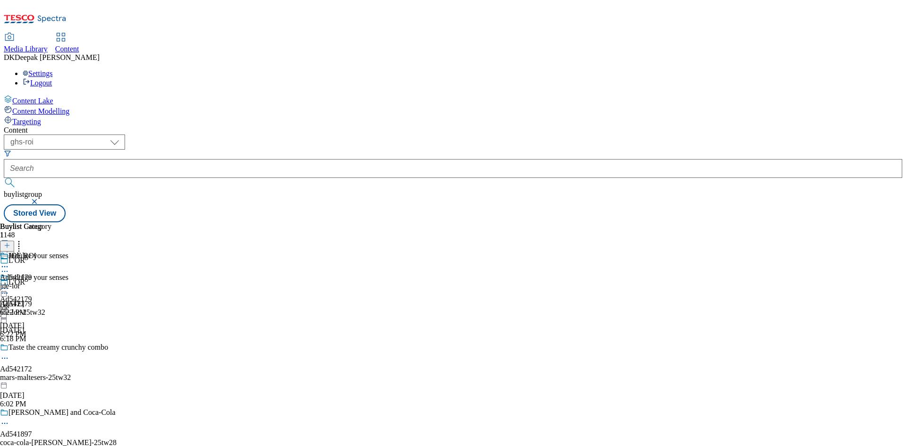
click at [9, 288] on icon at bounding box center [4, 292] width 9 height 9
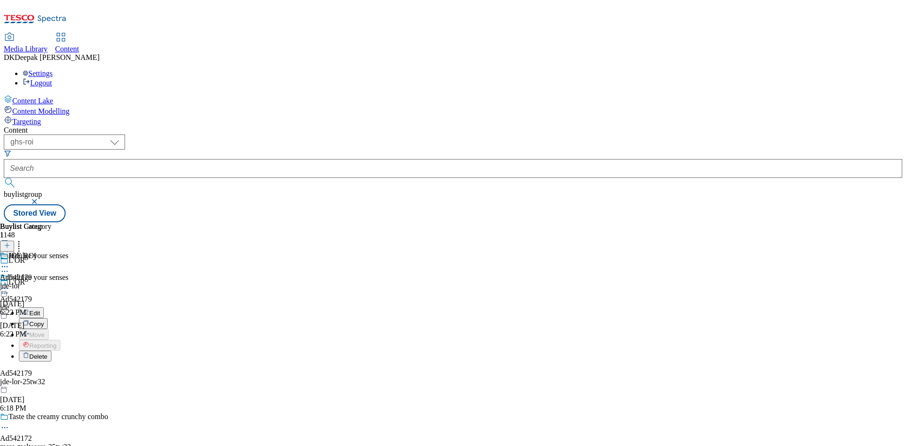
click at [44, 307] on button "Edit" at bounding box center [31, 312] width 25 height 11
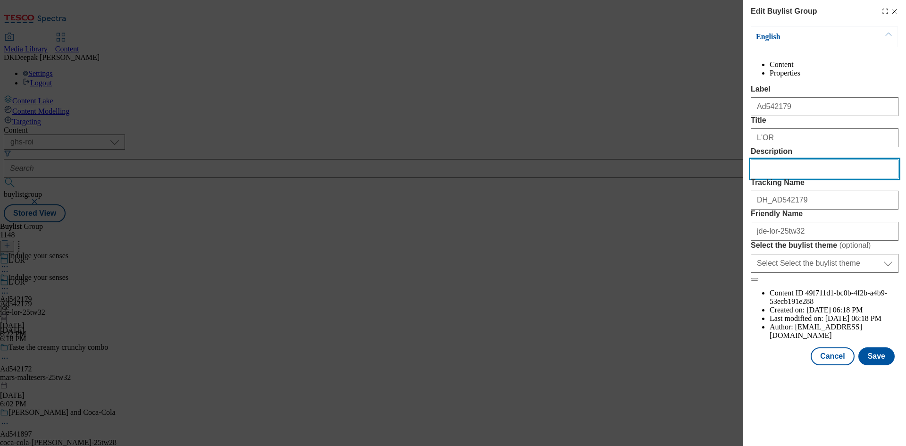
click at [814, 178] on input "Description" at bounding box center [825, 168] width 148 height 19
paste input "L'or Brazil Espresso Coffee Beans 500G"
type input "L'or Brazil Espresso Coffee Beans 500G"
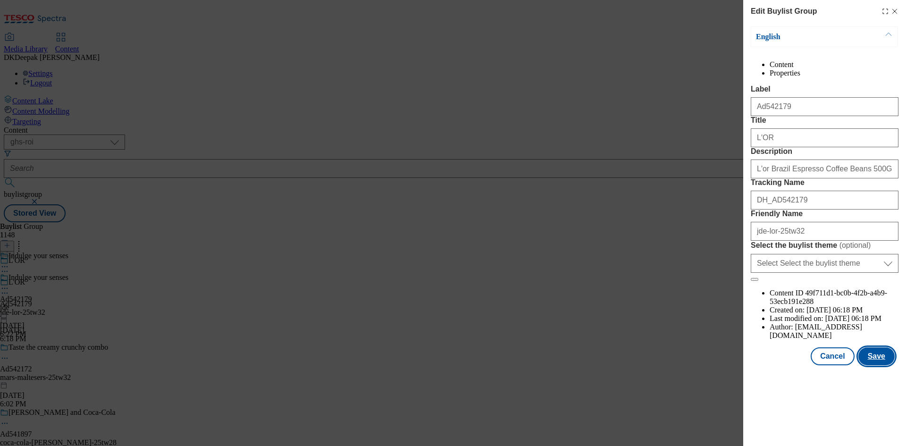
click at [877, 365] on button "Save" at bounding box center [876, 356] width 36 height 18
